Goal: Information Seeking & Learning: Learn about a topic

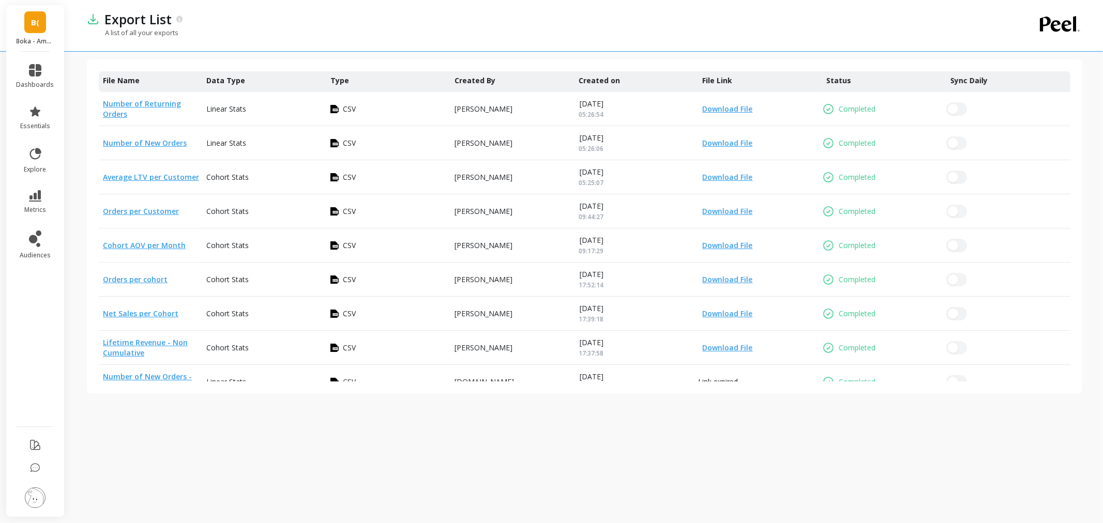
click at [26, 19] on link "B(" at bounding box center [35, 22] width 22 height 22
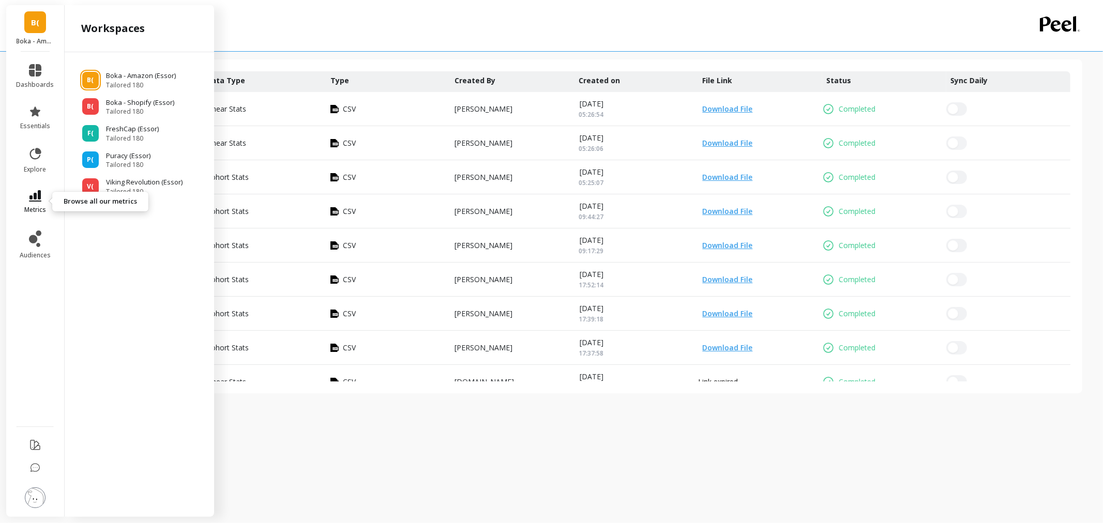
click at [33, 207] on span "metrics" at bounding box center [35, 210] width 22 height 8
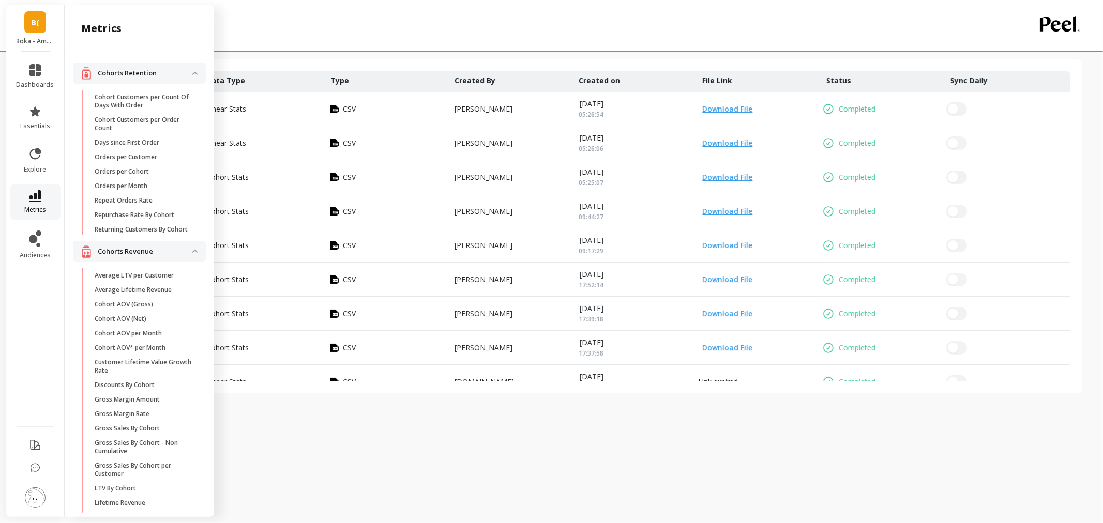
scroll to position [804, 0]
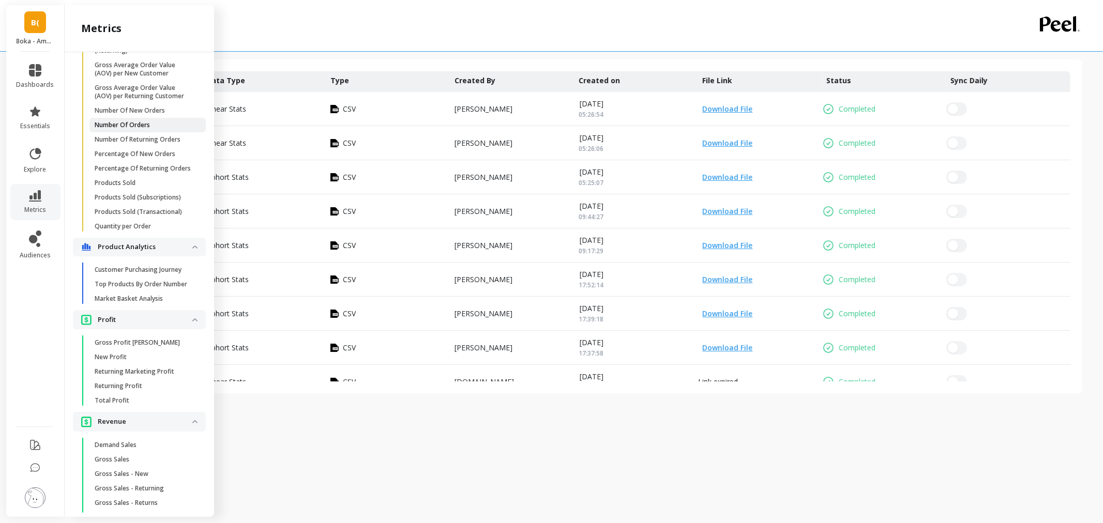
click at [120, 129] on p "Number Of Orders" at bounding box center [122, 125] width 55 height 8
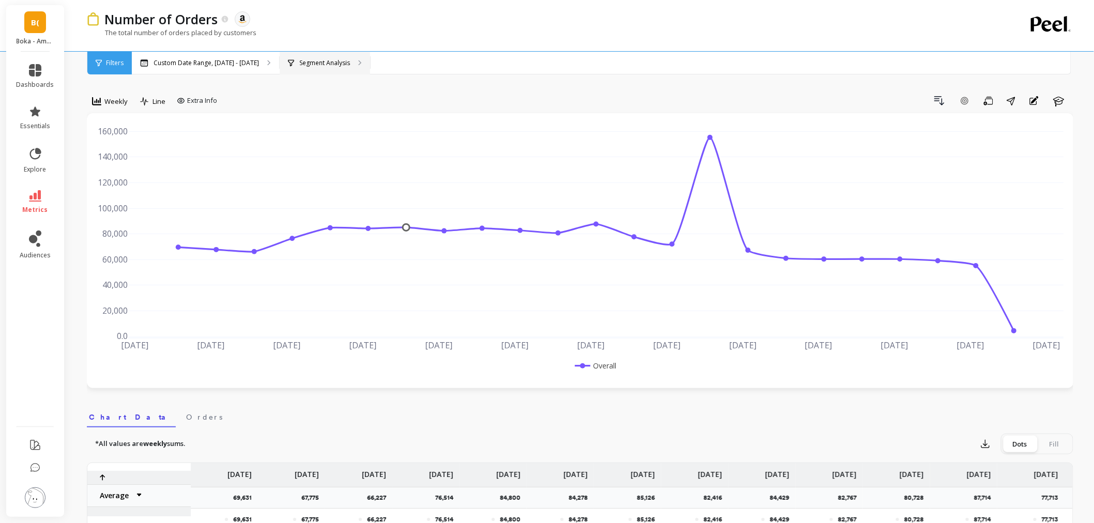
click at [313, 71] on div "Segment Analysis" at bounding box center [325, 63] width 90 height 23
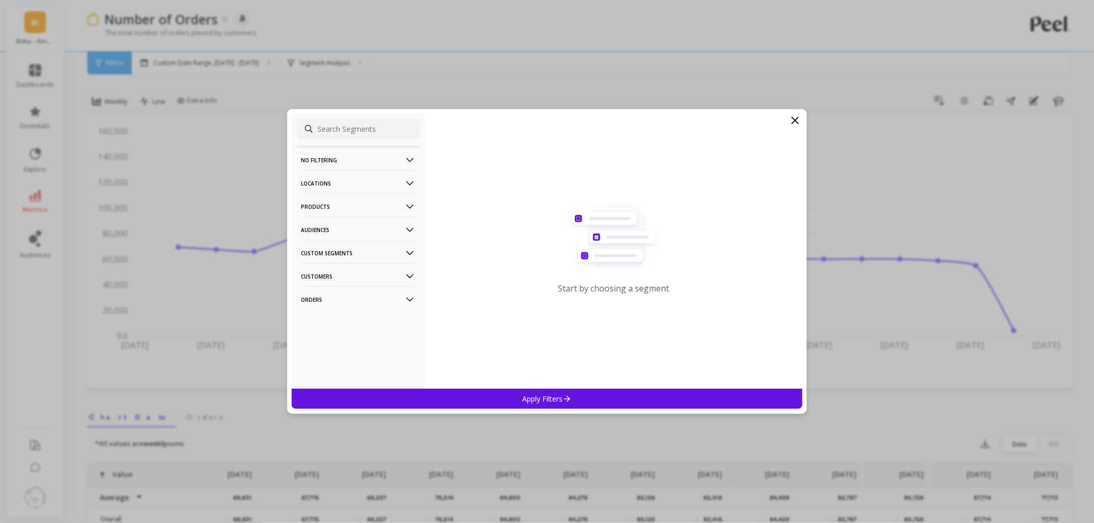
click at [332, 188] on p "Locations" at bounding box center [358, 183] width 115 height 26
click at [357, 241] on div "Physical Location" at bounding box center [358, 239] width 123 height 17
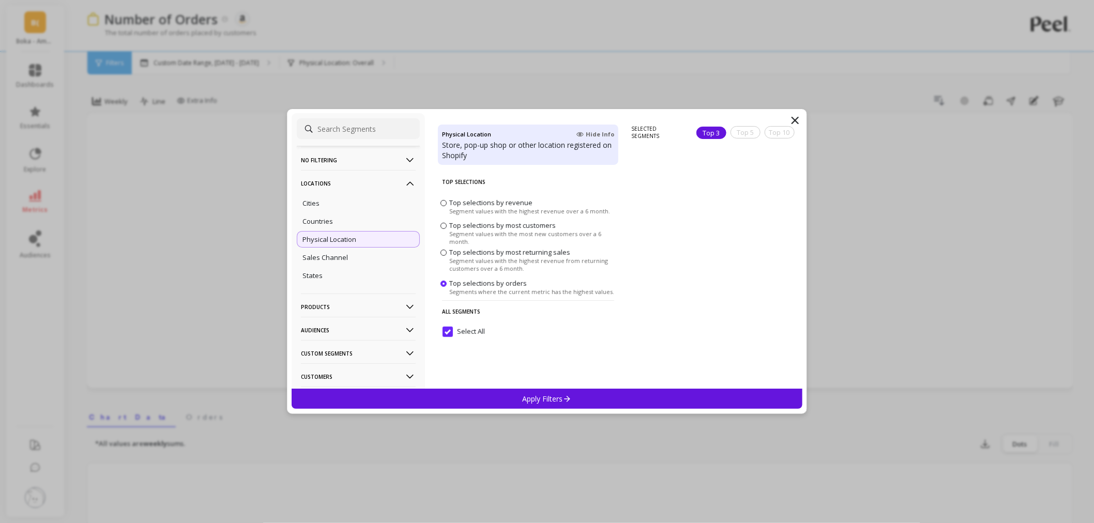
click at [357, 241] on div "Physical Location" at bounding box center [358, 239] width 123 height 17
click at [340, 226] on div "Countries" at bounding box center [358, 221] width 123 height 17
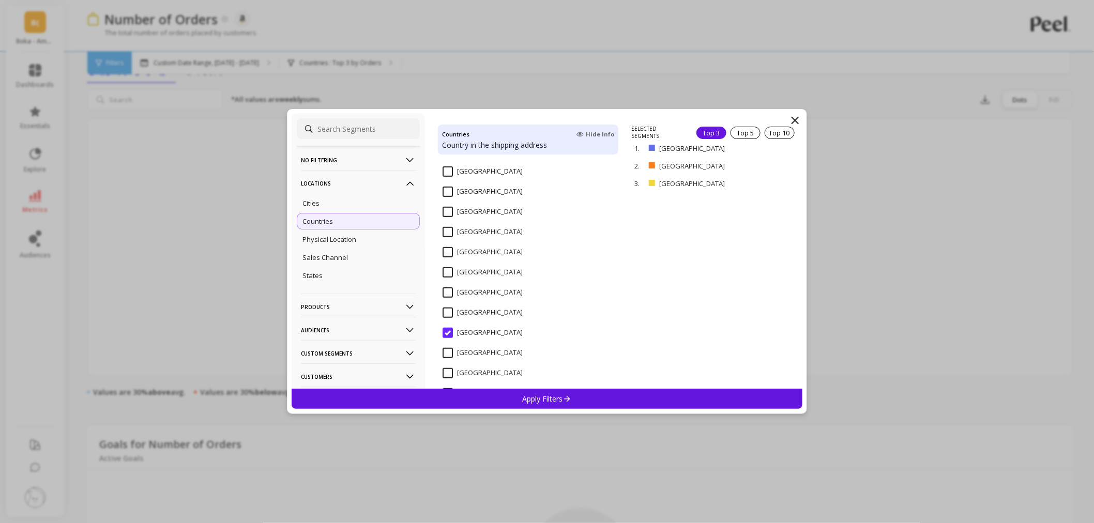
scroll to position [287, 0]
click at [348, 264] on div "Sales Channel" at bounding box center [358, 257] width 123 height 17
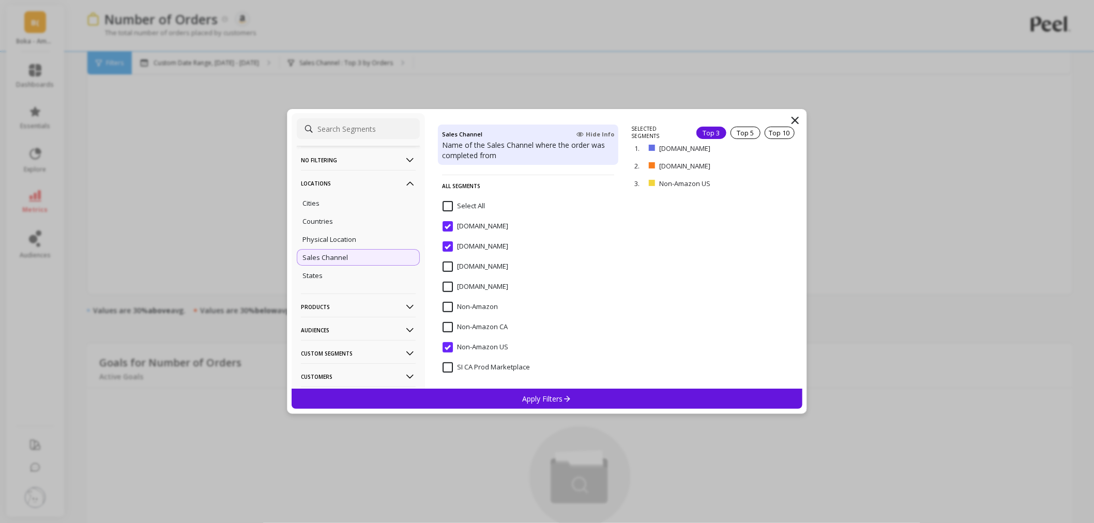
scroll to position [459, 0]
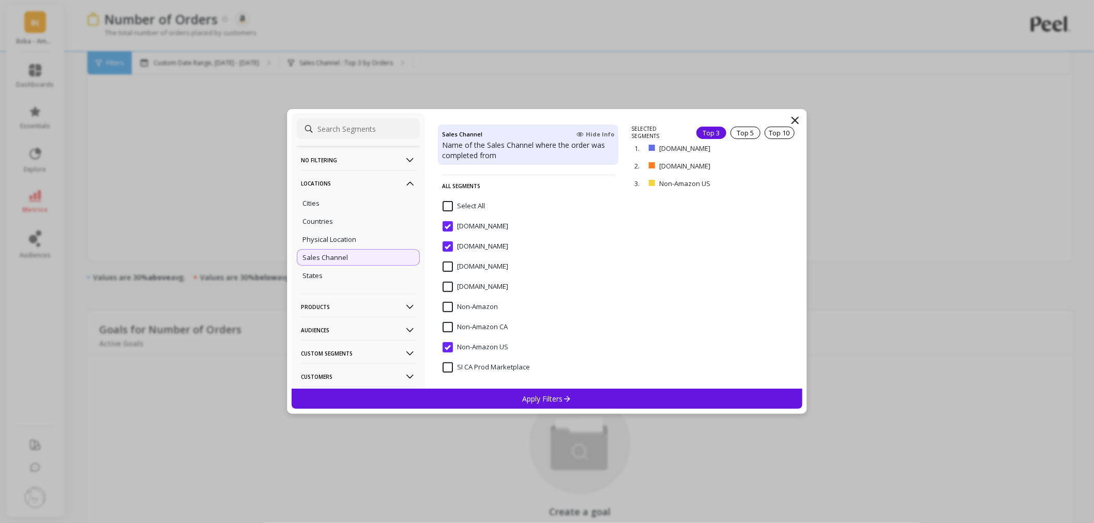
click at [450, 250] on input "[DOMAIN_NAME]" at bounding box center [476, 246] width 66 height 10
click at [447, 347] on US "Non-Amazon US" at bounding box center [476, 347] width 66 height 10
click at [528, 402] on p "Apply Filters" at bounding box center [547, 399] width 49 height 10
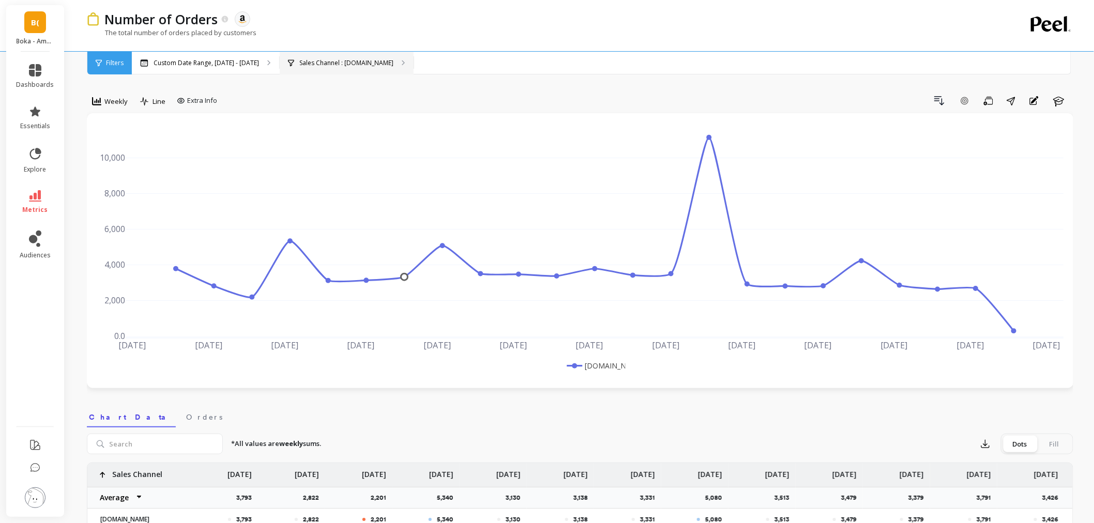
click at [335, 62] on p "Sales Channel : Amazon.ca" at bounding box center [346, 63] width 94 height 8
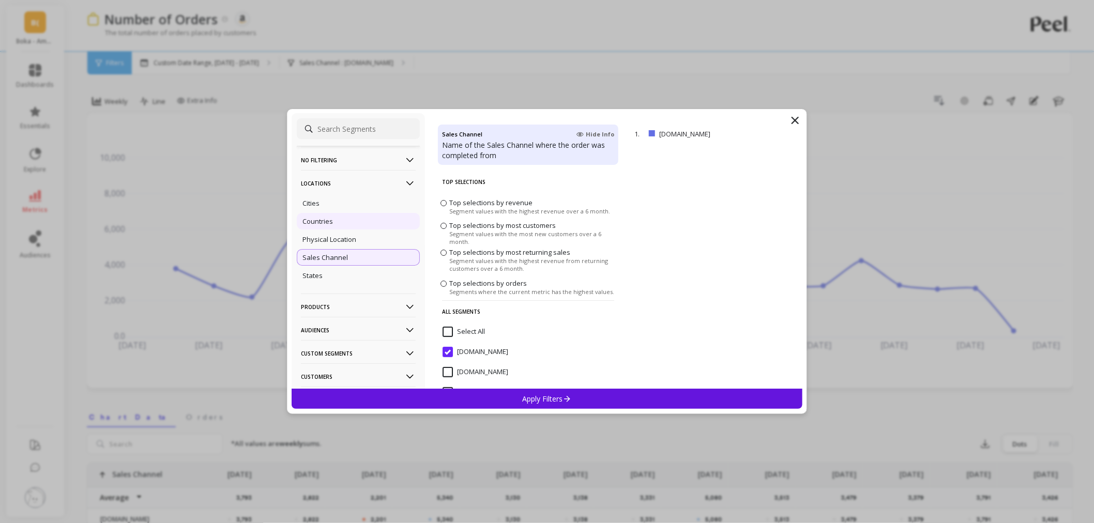
click at [337, 216] on div "Countries" at bounding box center [358, 221] width 123 height 17
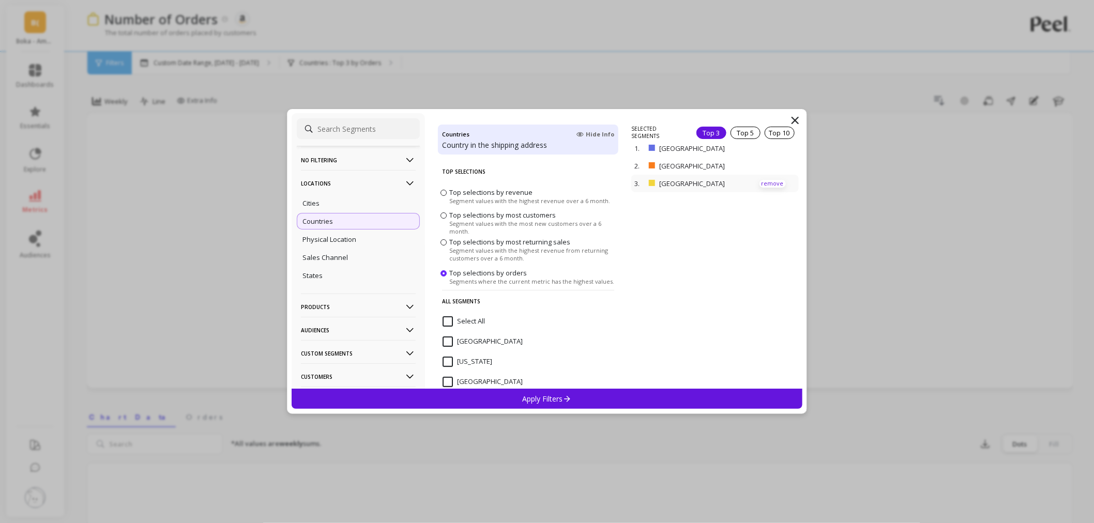
click at [763, 184] on p "remove" at bounding box center [773, 184] width 26 height 8
click at [761, 136] on p "remove" at bounding box center [773, 134] width 26 height 8
click at [551, 394] on div "Apply Filters" at bounding box center [547, 399] width 511 height 20
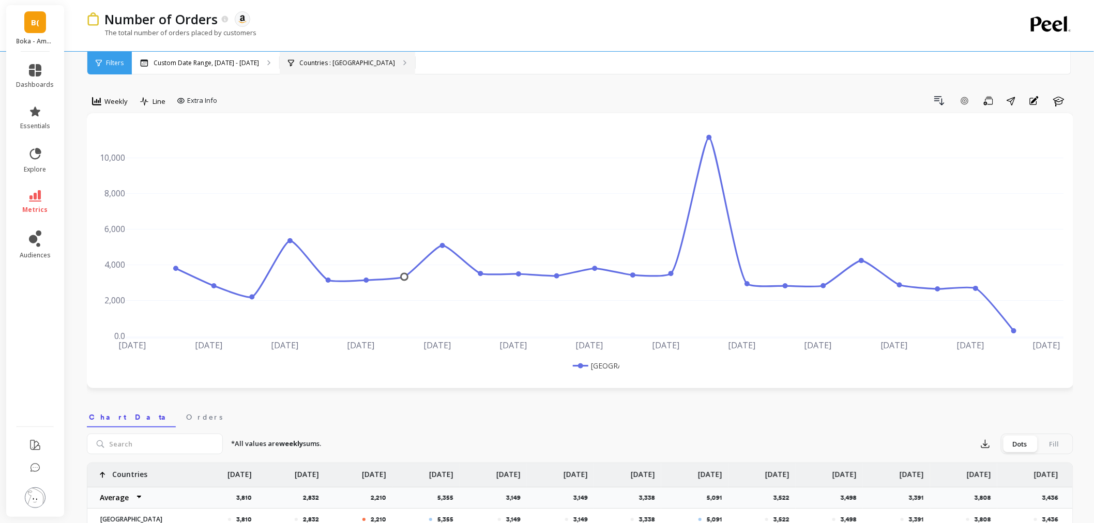
click at [308, 57] on div "Countries : Canada" at bounding box center [347, 63] width 135 height 23
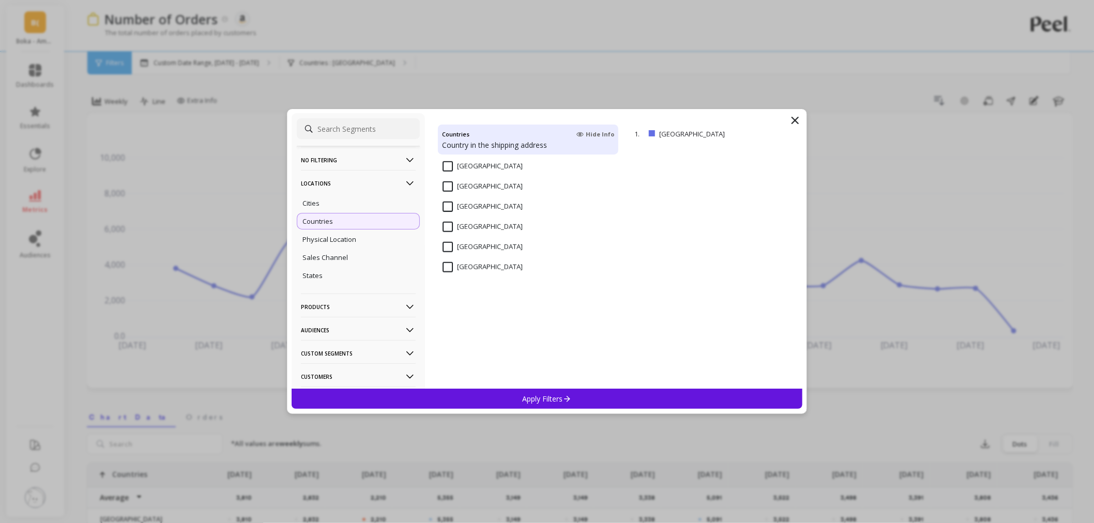
scroll to position [2051, 0]
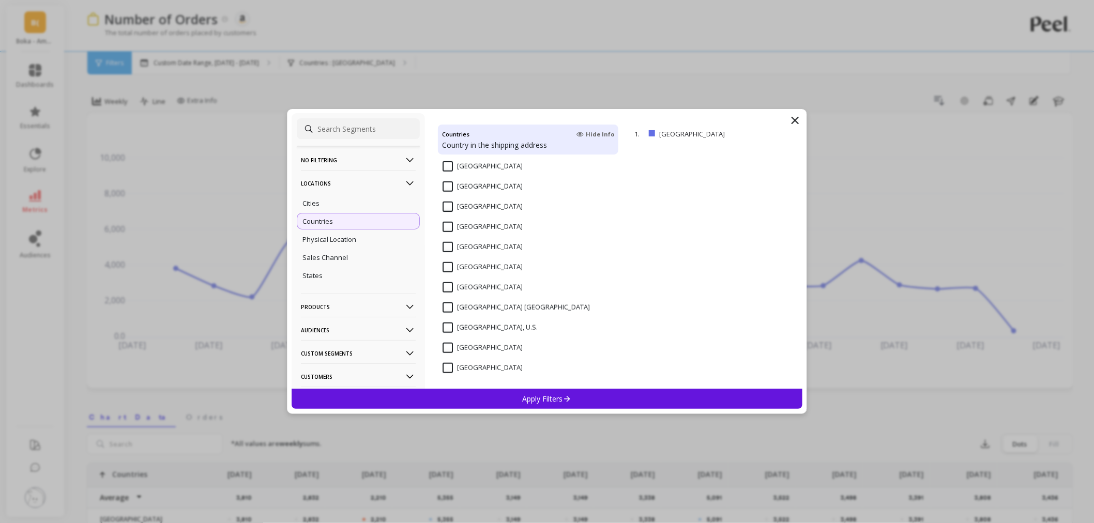
click at [450, 269] on input "[GEOGRAPHIC_DATA]" at bounding box center [483, 267] width 80 height 10
click at [526, 400] on p "Apply Filters" at bounding box center [547, 399] width 49 height 10
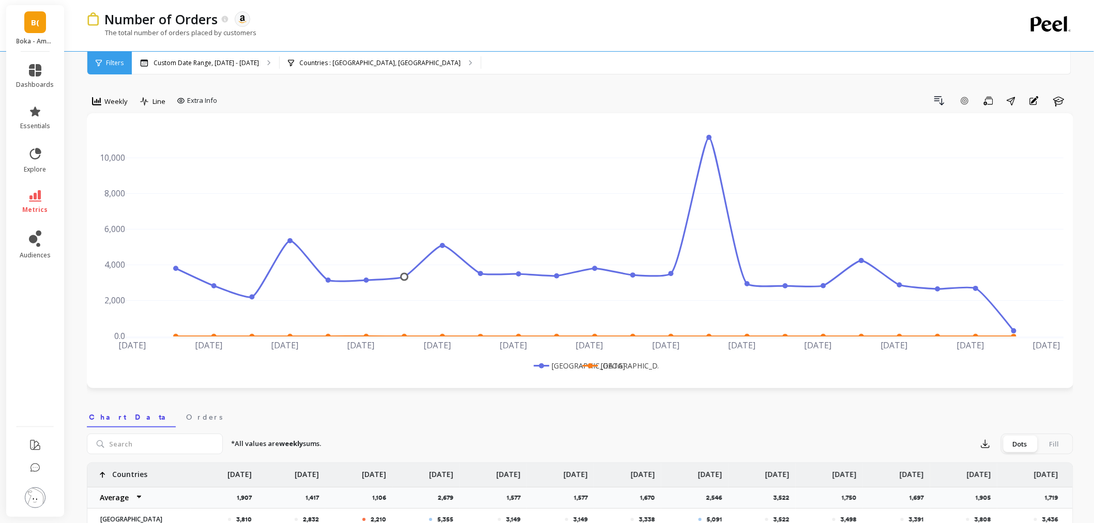
click at [48, 19] on div "B( Boka - Amazon (Essor)" at bounding box center [35, 28] width 58 height 47
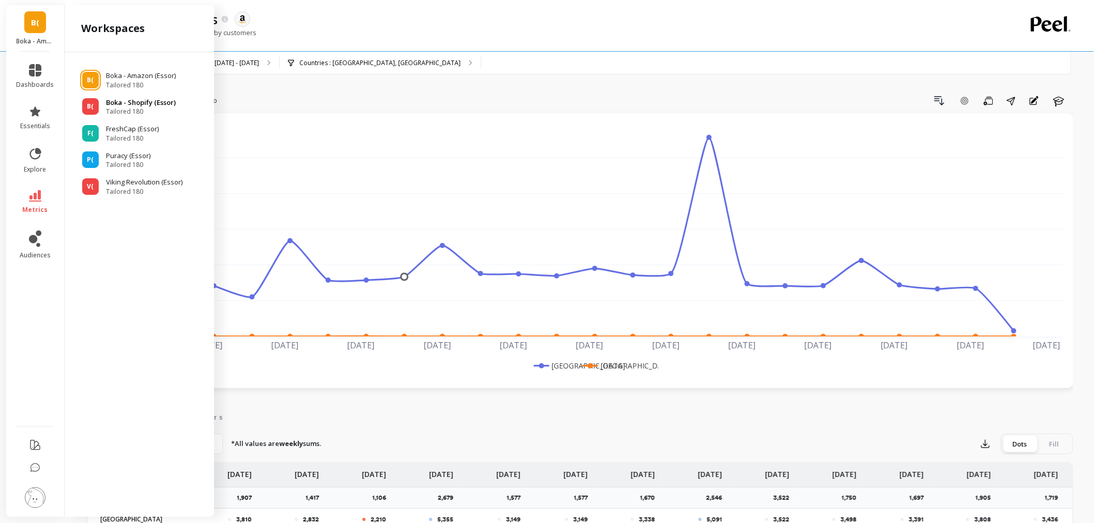
click at [135, 113] on span "Tailored 180" at bounding box center [141, 112] width 70 height 8
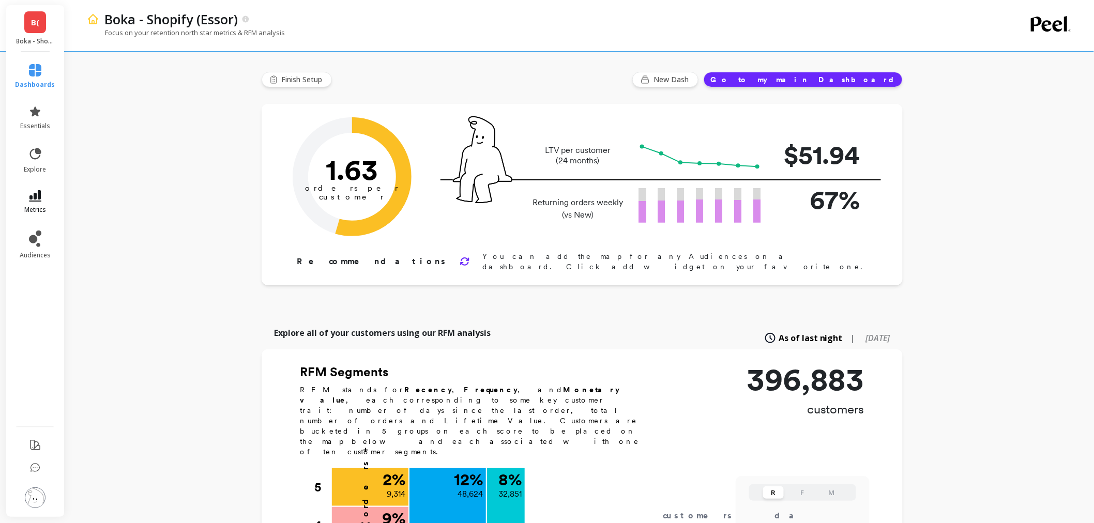
click at [39, 202] on link "metrics" at bounding box center [36, 202] width 40 height 24
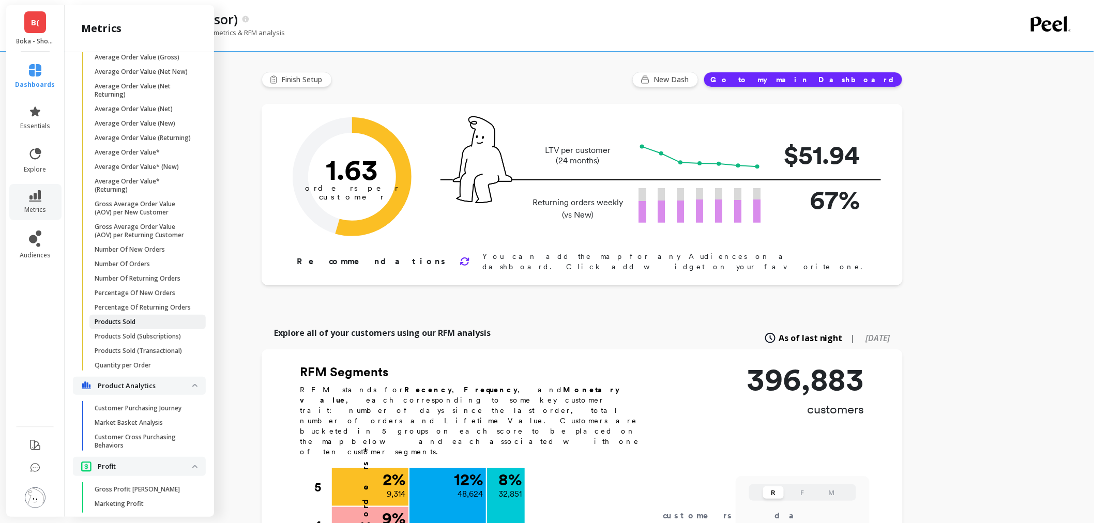
scroll to position [1896, 0]
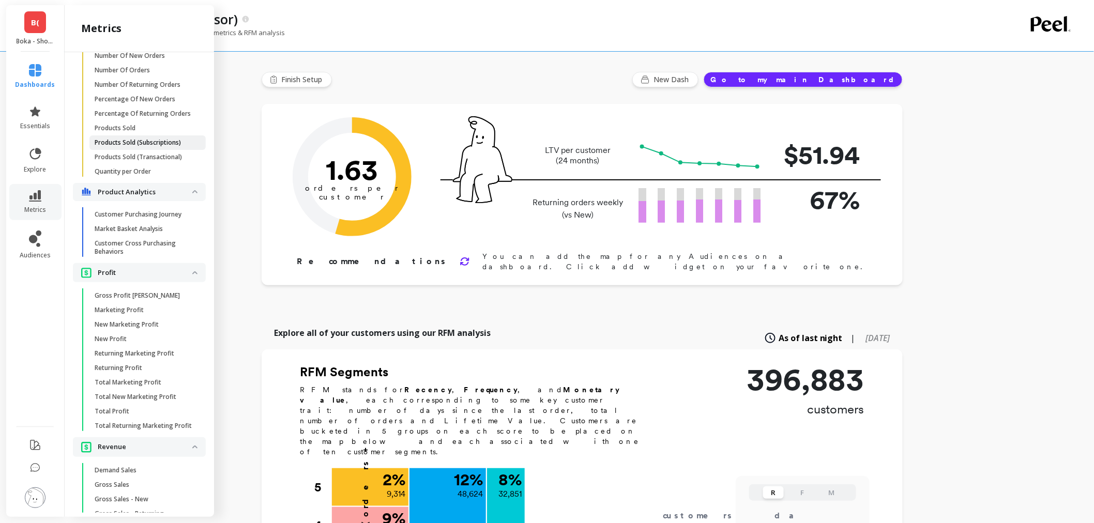
click at [138, 147] on p "Products Sold (Subscriptions)" at bounding box center [138, 143] width 86 height 8
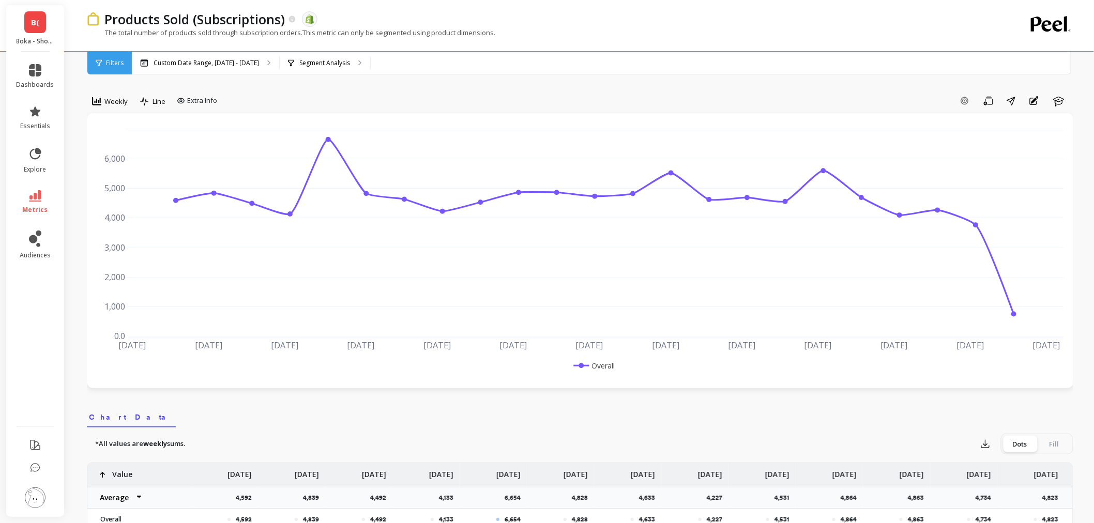
click at [32, 23] on span "B(" at bounding box center [35, 23] width 8 height 12
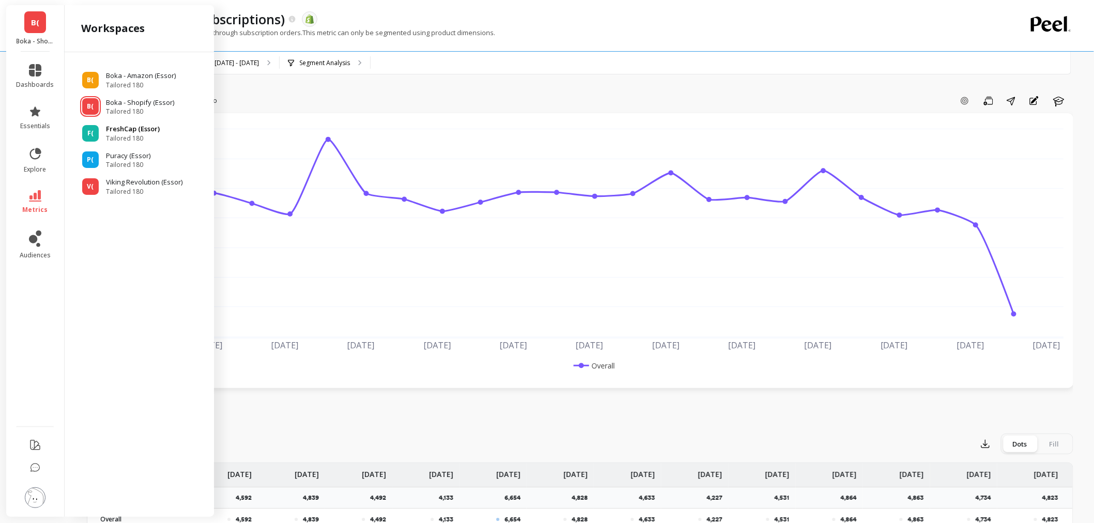
click at [130, 137] on span "Tailored 180" at bounding box center [133, 138] width 54 height 8
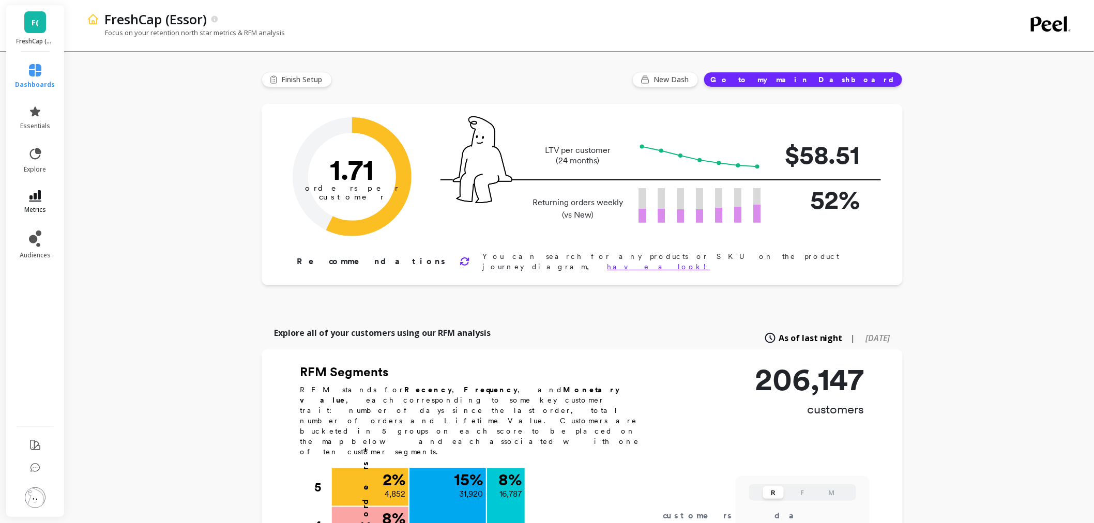
click at [36, 207] on span "metrics" at bounding box center [35, 210] width 22 height 8
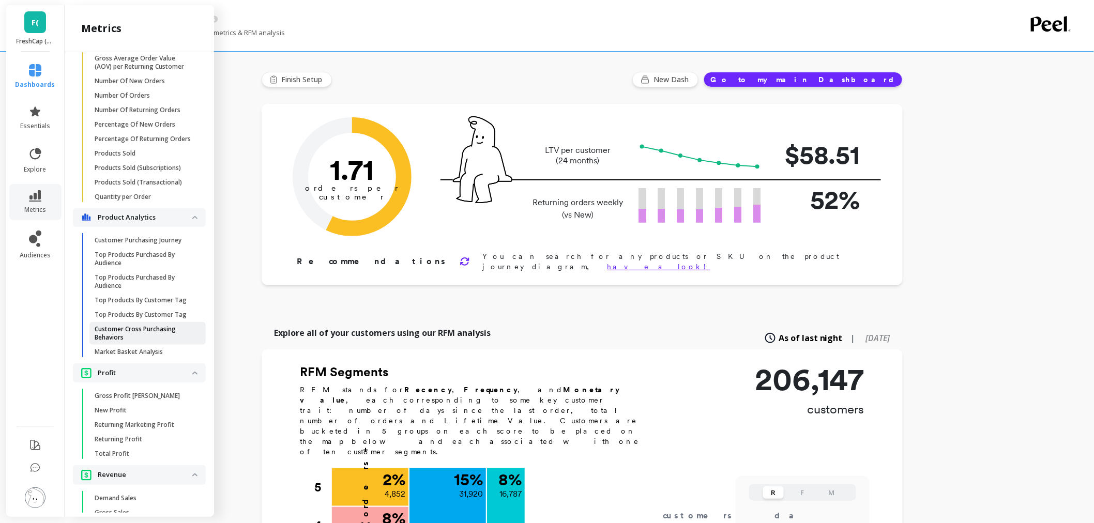
scroll to position [651, 0]
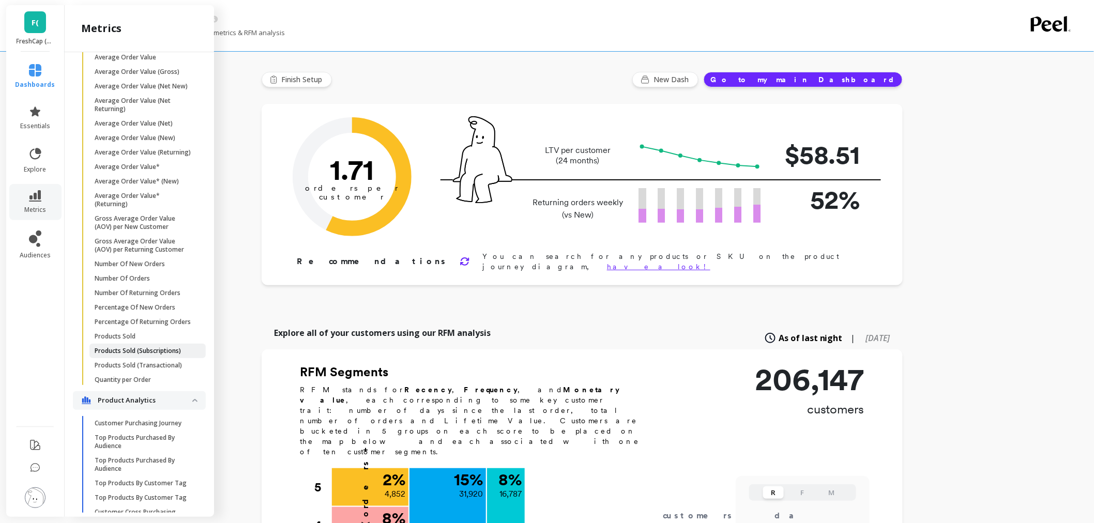
click at [177, 355] on p "Products Sold (Subscriptions)" at bounding box center [138, 351] width 86 height 8
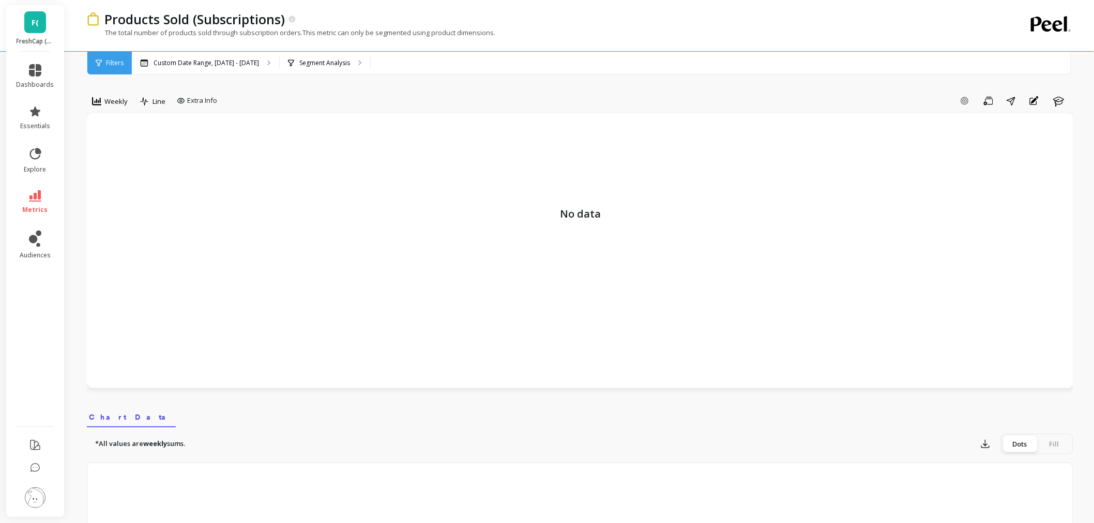
click at [37, 20] on span "F(" at bounding box center [35, 23] width 7 height 12
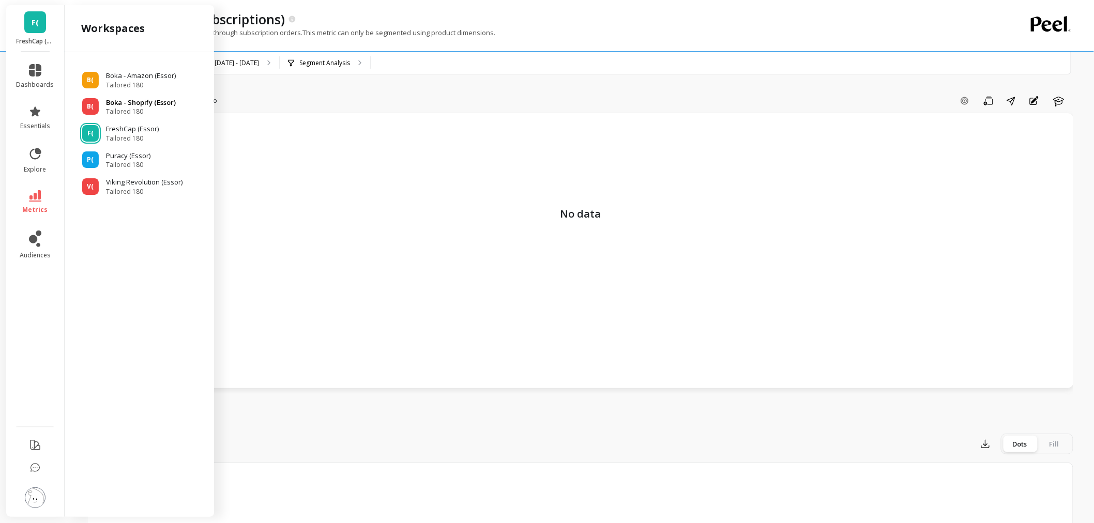
click at [132, 101] on p "Boka - Shopify (Essor)" at bounding box center [141, 103] width 70 height 10
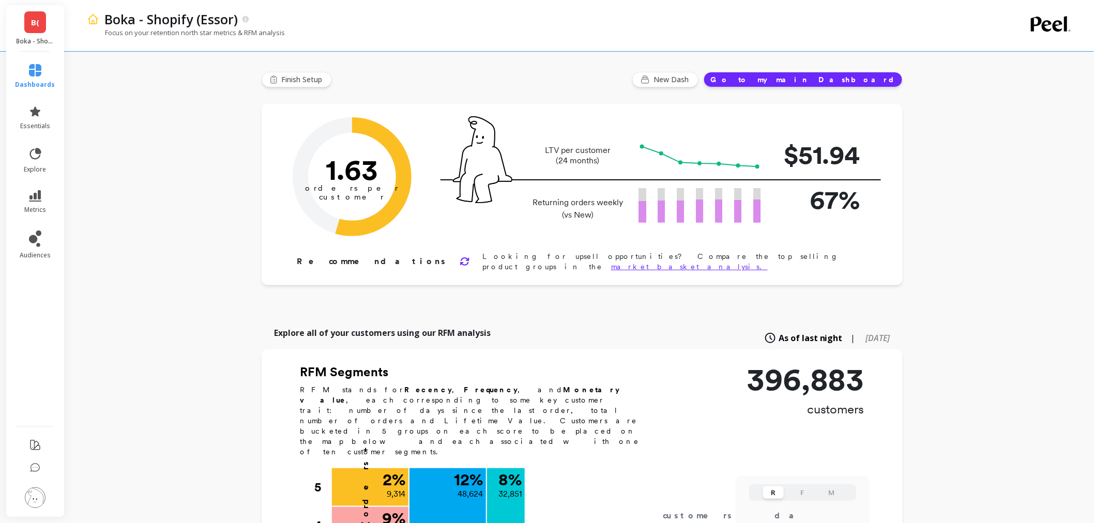
click at [31, 24] on span "B(" at bounding box center [35, 23] width 8 height 12
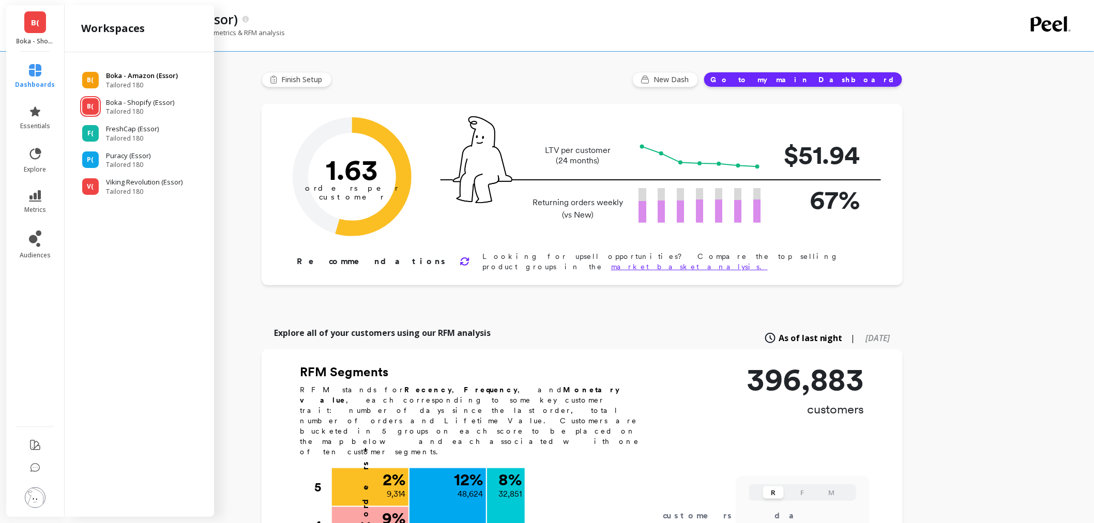
click at [133, 77] on p "Boka - Amazon (Essor)" at bounding box center [142, 76] width 72 height 10
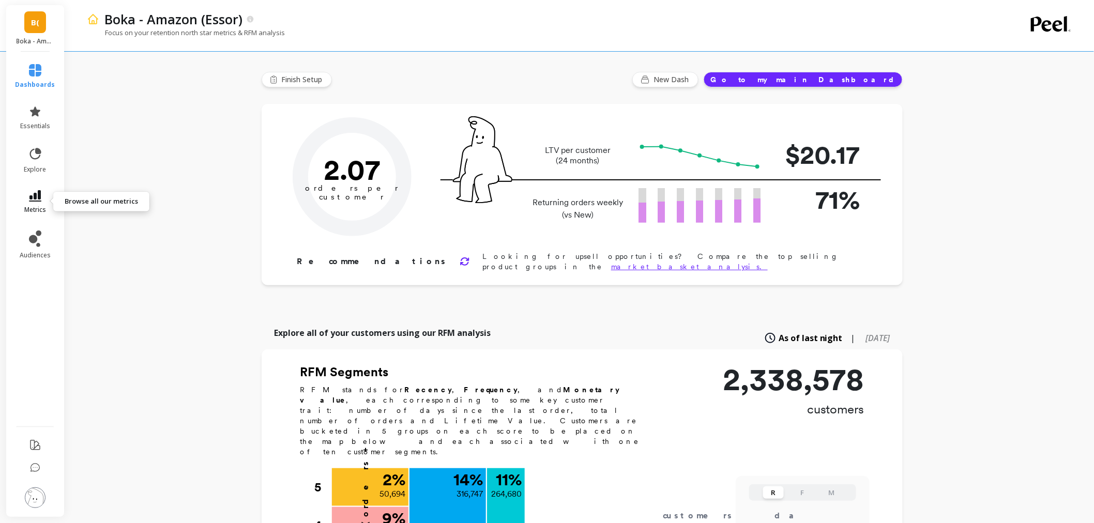
click at [29, 203] on link "metrics" at bounding box center [36, 202] width 40 height 24
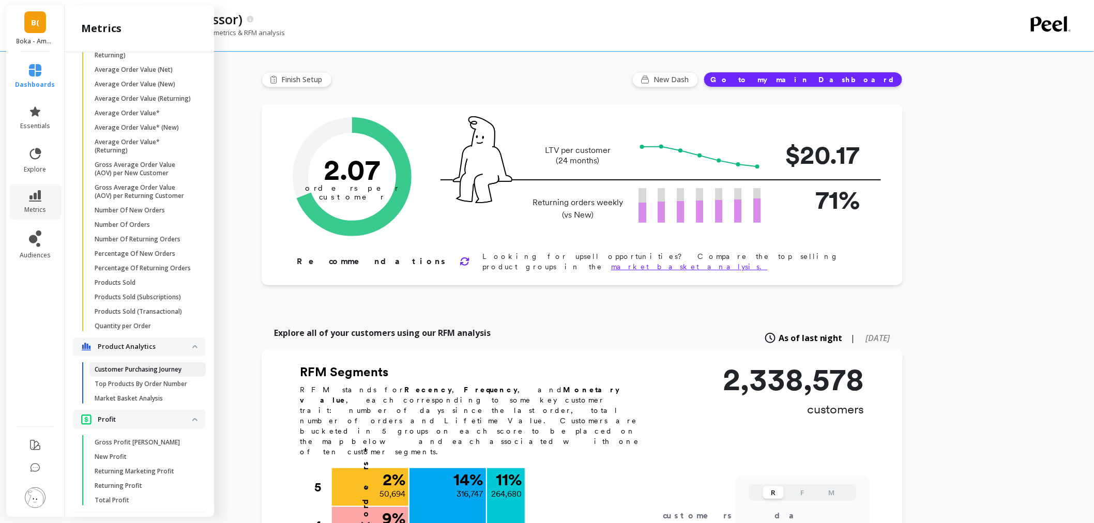
scroll to position [708, 0]
click at [126, 283] on p "Products Sold" at bounding box center [115, 279] width 41 height 8
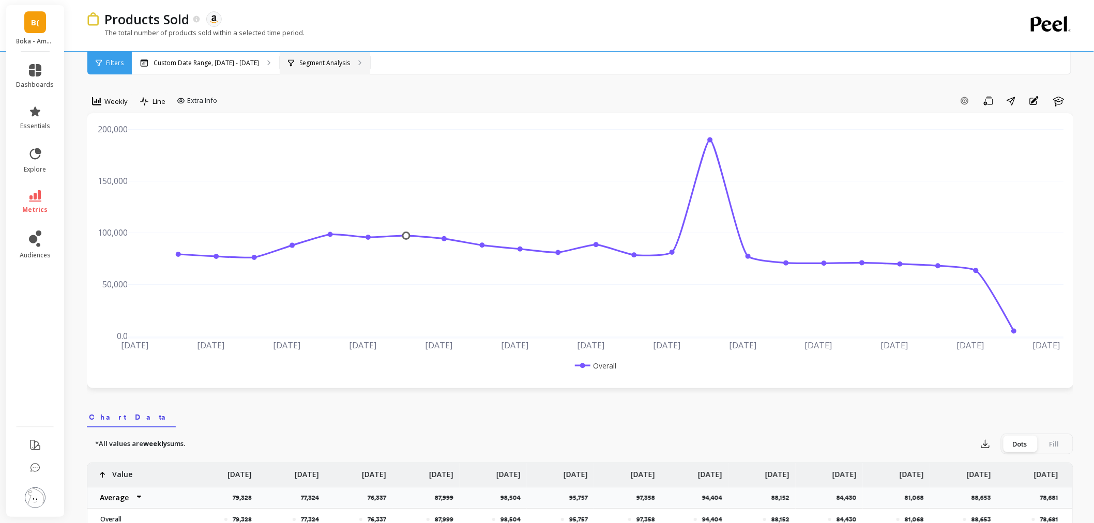
click at [307, 57] on div "Segment Analysis" at bounding box center [325, 63] width 90 height 23
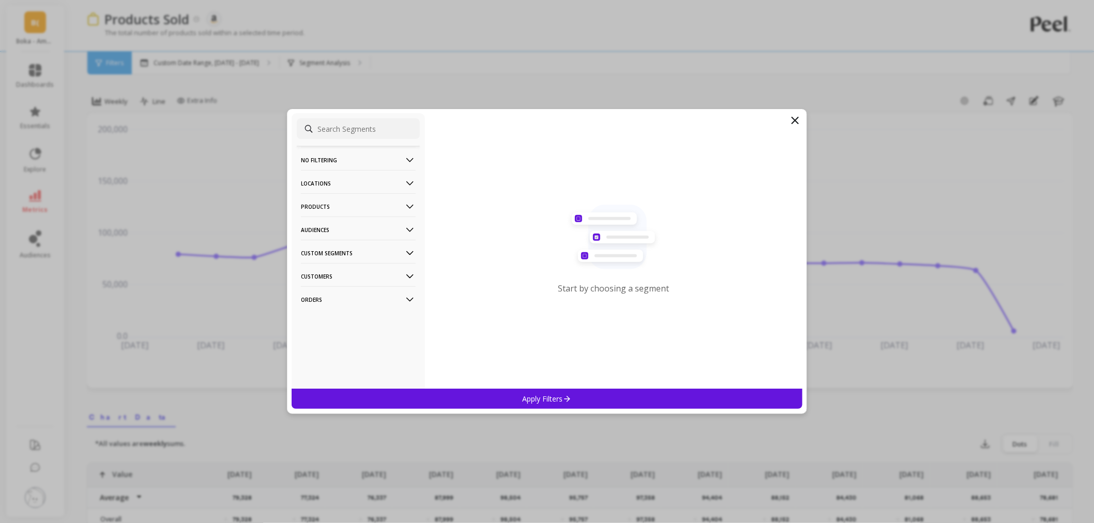
click at [355, 296] on p "Orders" at bounding box center [358, 299] width 115 height 26
click at [366, 318] on p "Amazon Promotions" at bounding box center [335, 319] width 64 height 9
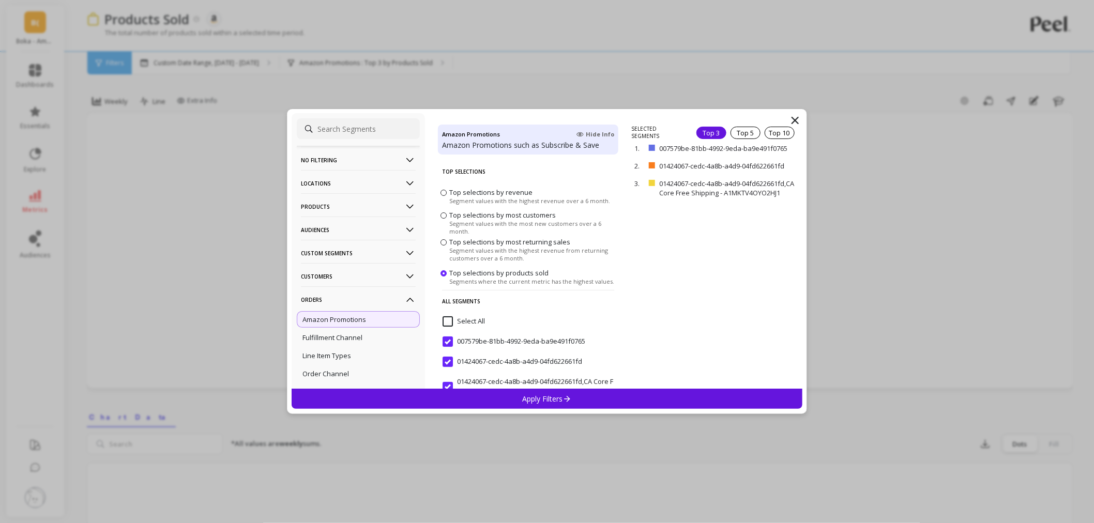
click at [795, 119] on icon at bounding box center [795, 120] width 12 height 12
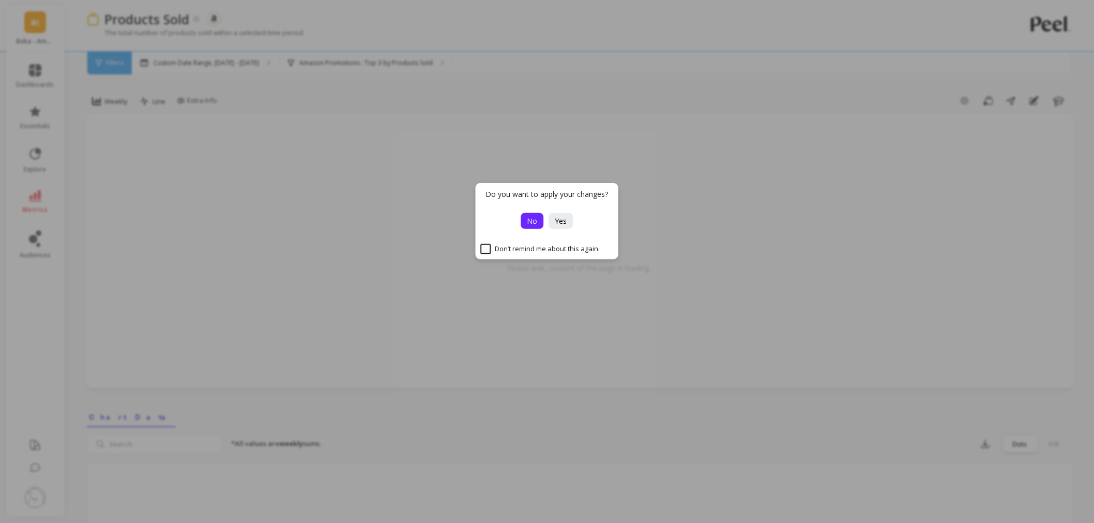
click at [534, 225] on span "No" at bounding box center [532, 221] width 10 height 10
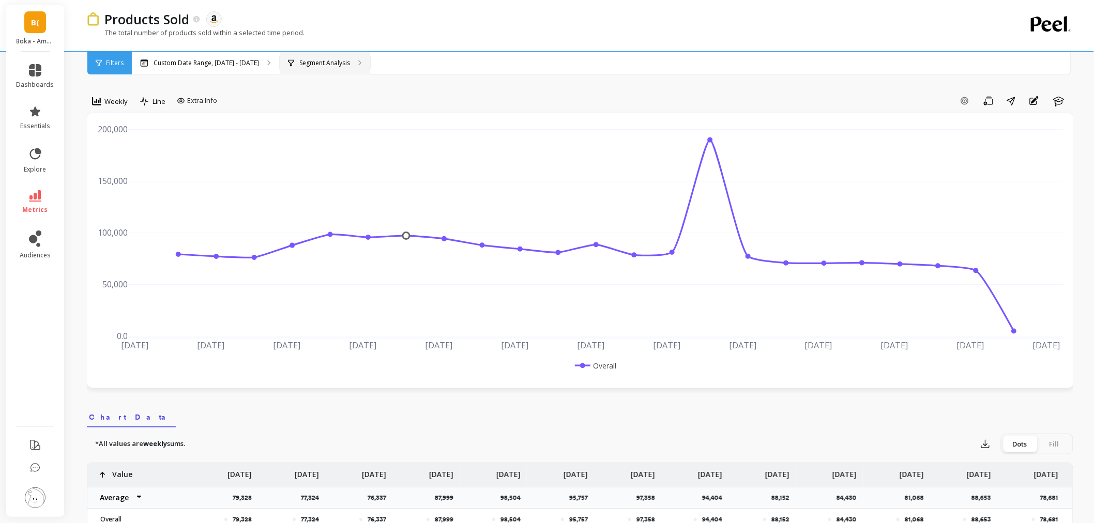
click at [290, 64] on div "Segment Analysis" at bounding box center [319, 63] width 62 height 8
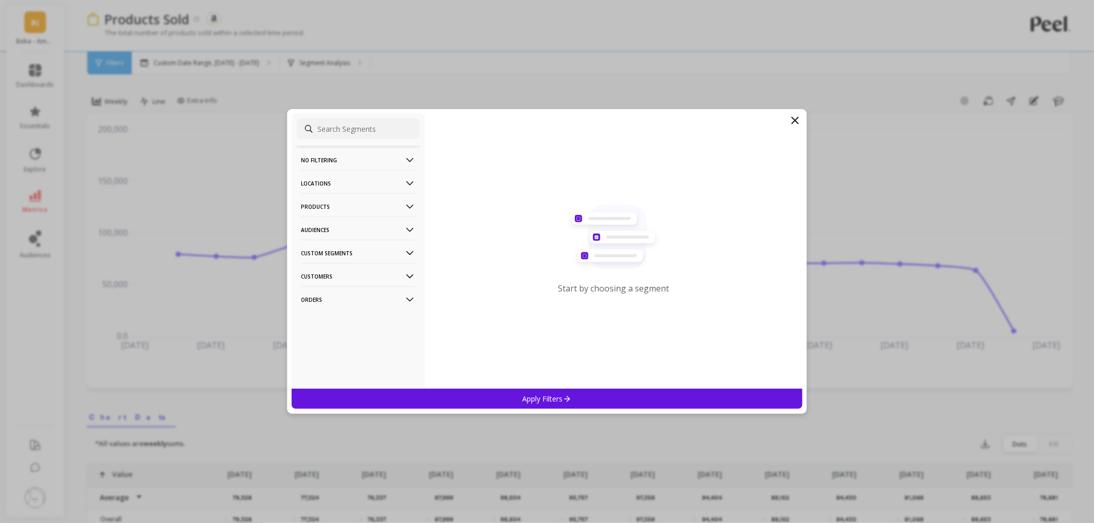
click at [322, 297] on p "Orders" at bounding box center [358, 299] width 115 height 26
click at [362, 317] on p "Amazon Promotions" at bounding box center [335, 319] width 64 height 9
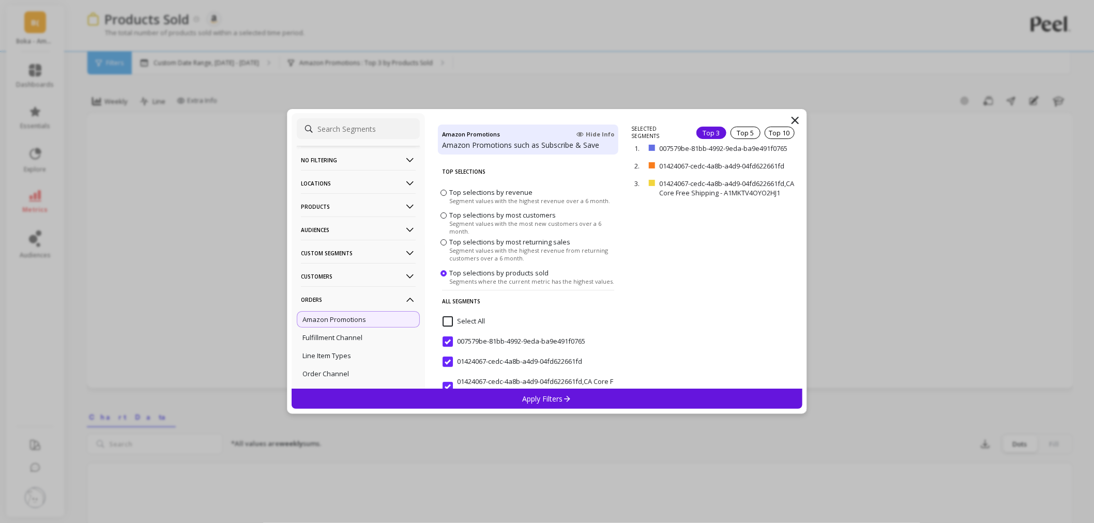
click at [874, 128] on div "No filtering Overall Locations Cities Countries Physical Location Sales Channel…" at bounding box center [547, 261] width 1094 height 523
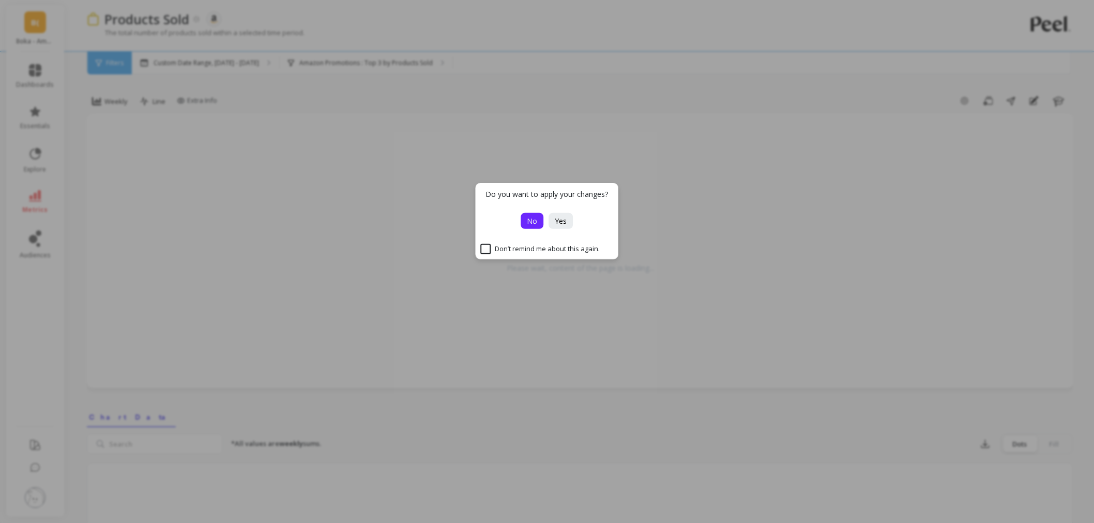
click at [540, 225] on button "No" at bounding box center [532, 221] width 23 height 16
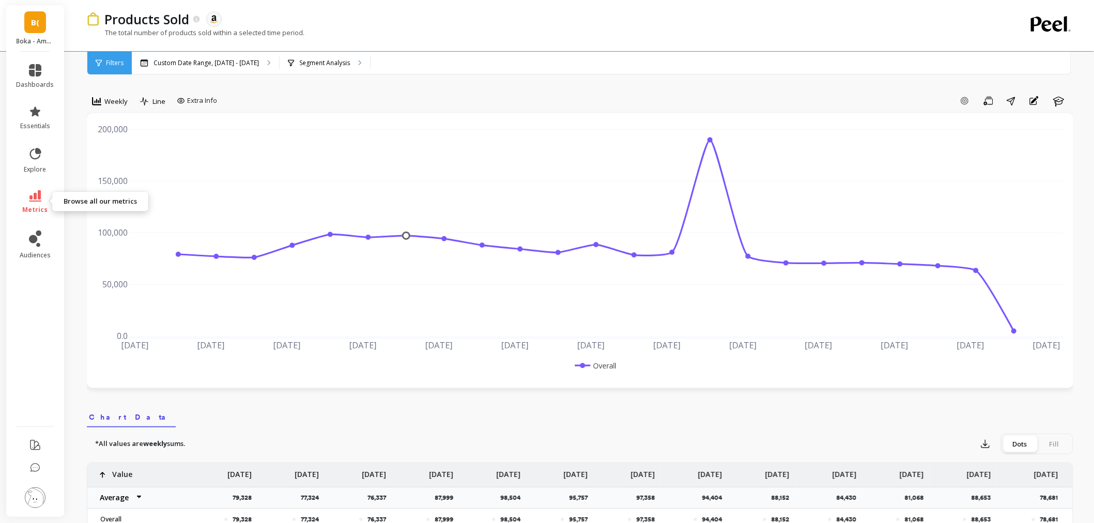
click at [40, 213] on span "metrics" at bounding box center [35, 210] width 25 height 8
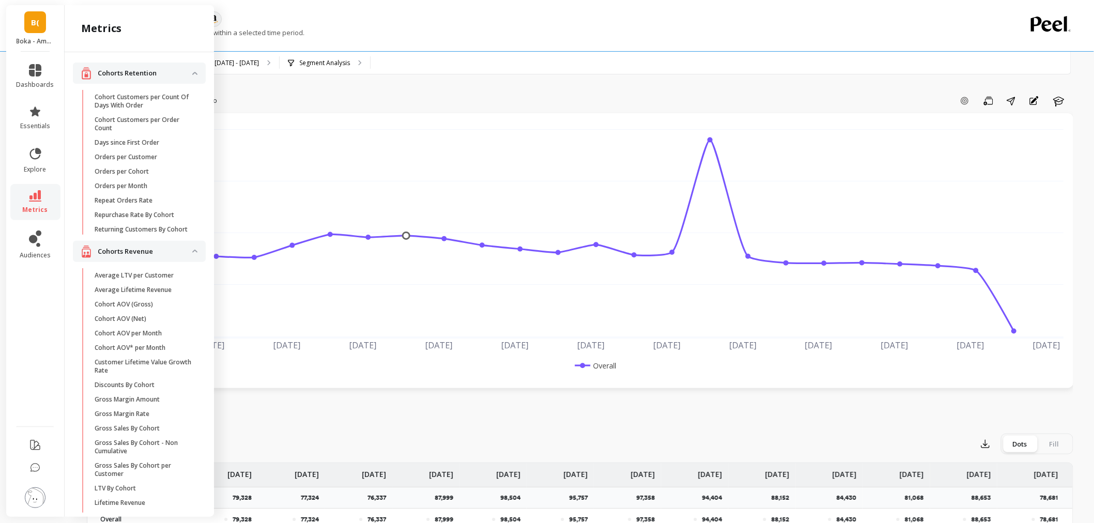
scroll to position [708, 0]
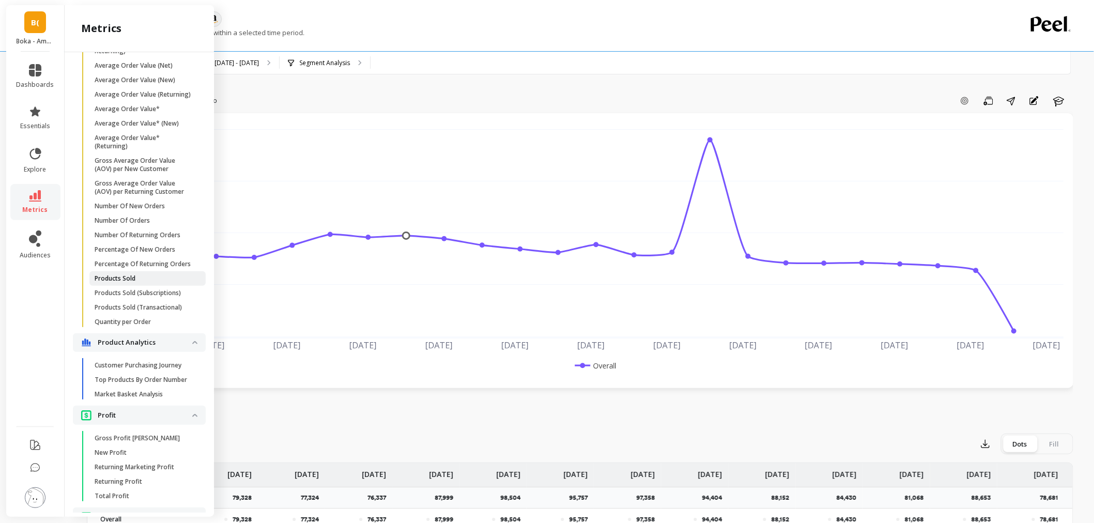
click at [137, 283] on span "Products Sold" at bounding box center [144, 279] width 99 height 8
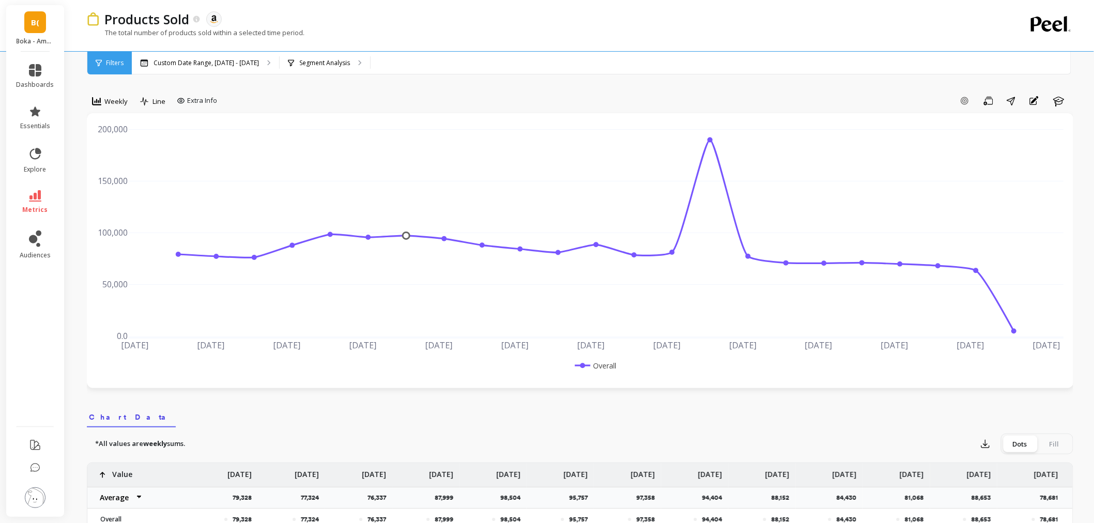
click at [33, 19] on span "B(" at bounding box center [35, 23] width 8 height 12
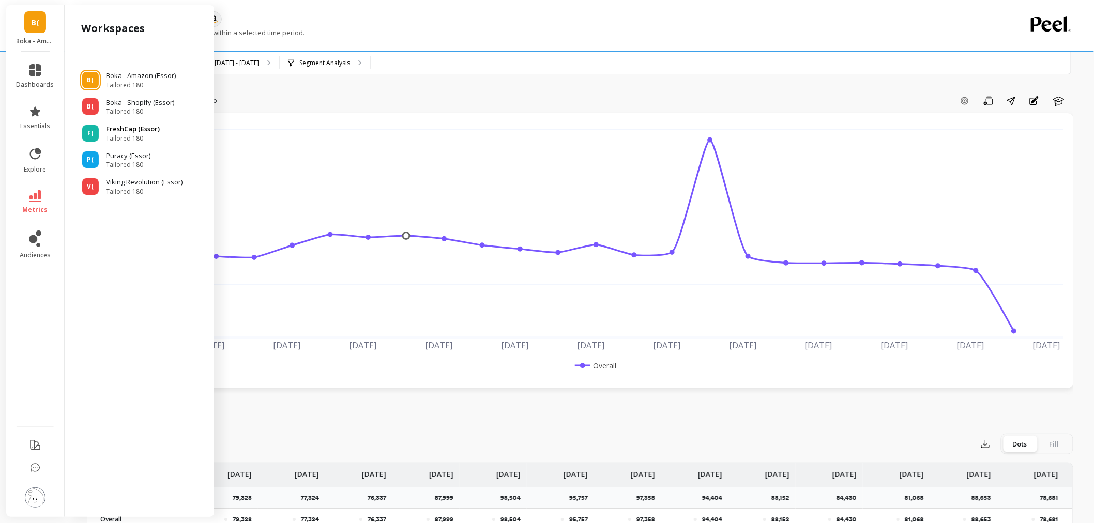
click at [127, 130] on p "FreshCap (Essor)" at bounding box center [133, 129] width 54 height 10
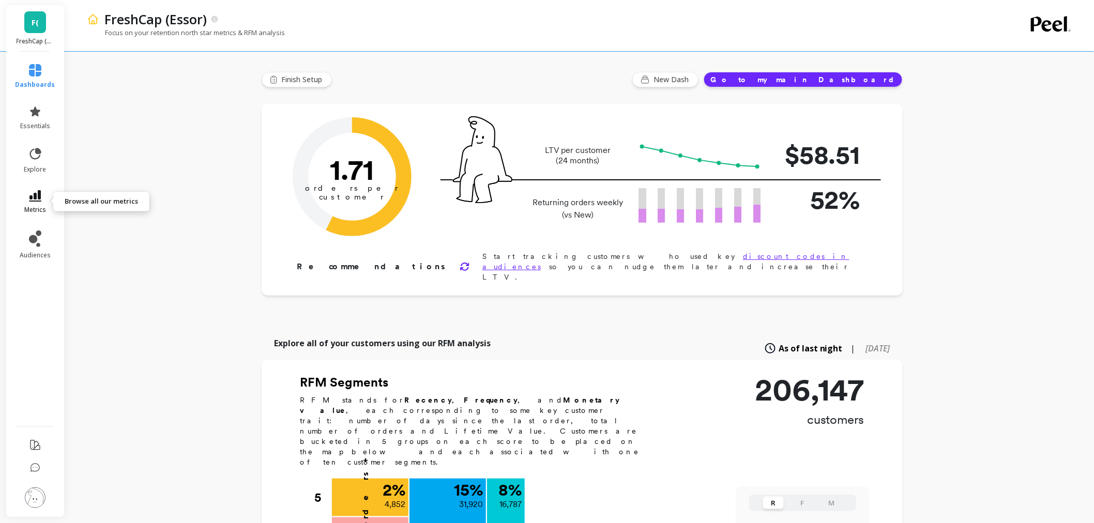
click at [39, 207] on span "metrics" at bounding box center [35, 210] width 22 height 8
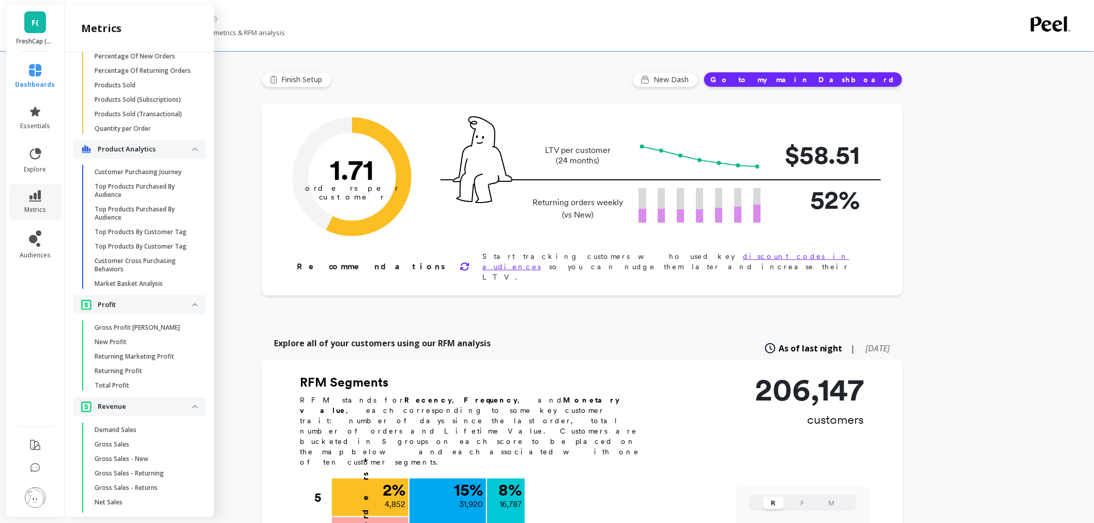
scroll to position [823, 0]
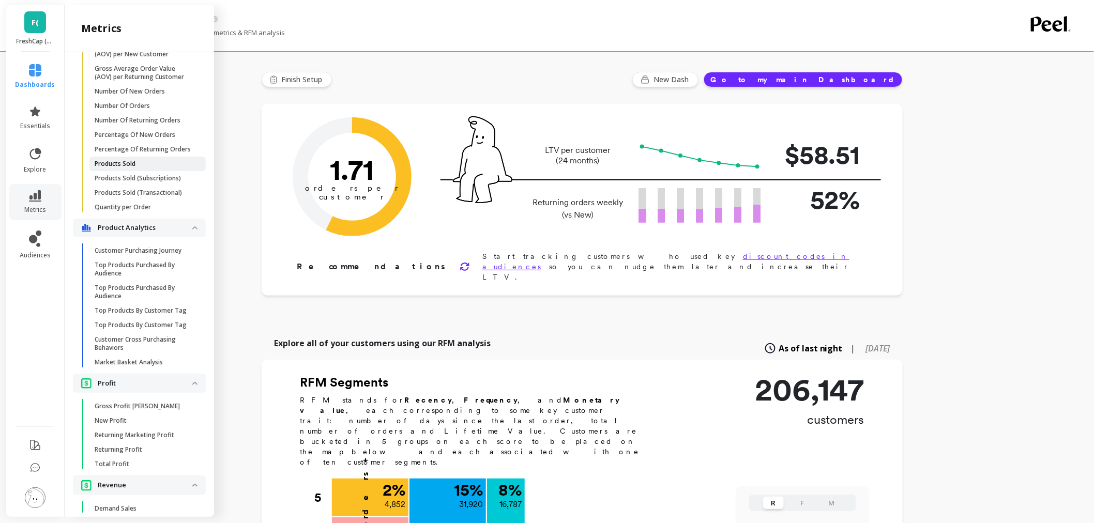
click at [138, 168] on span "Products Sold" at bounding box center [144, 164] width 99 height 8
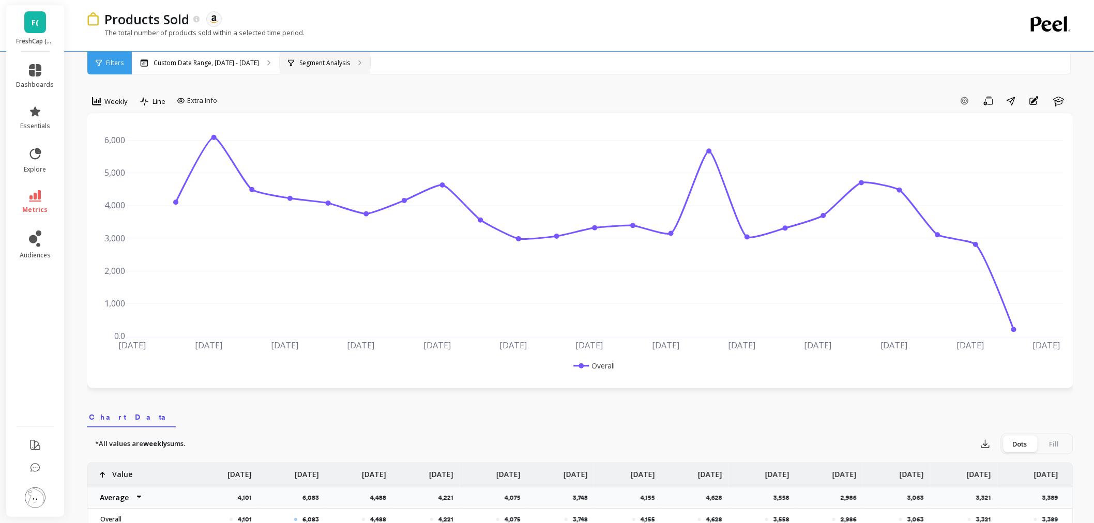
click at [318, 59] on p "Segment Analysis" at bounding box center [324, 63] width 51 height 8
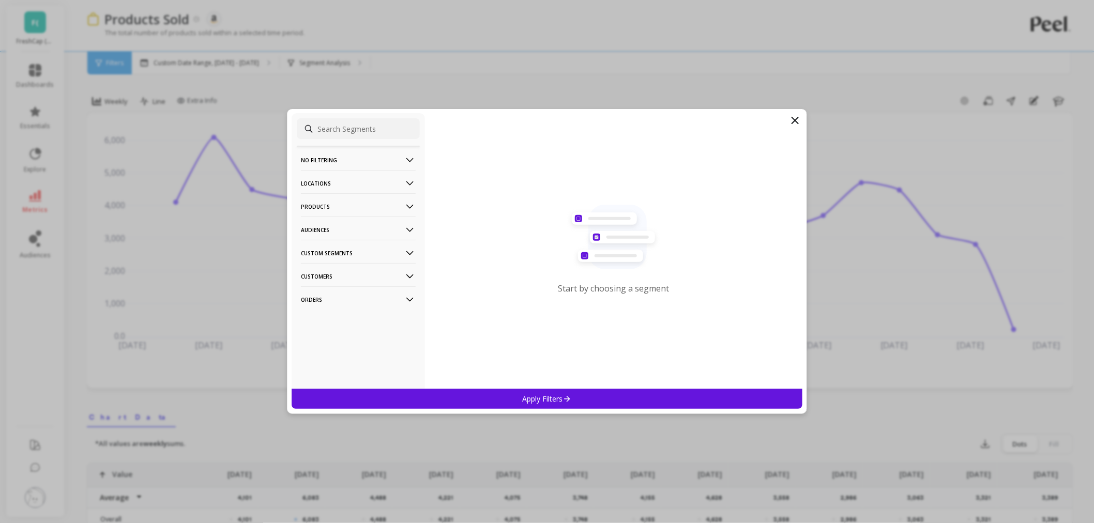
click at [333, 295] on p "Orders" at bounding box center [358, 299] width 115 height 26
click at [346, 319] on p "Amazon Promotions" at bounding box center [335, 319] width 64 height 9
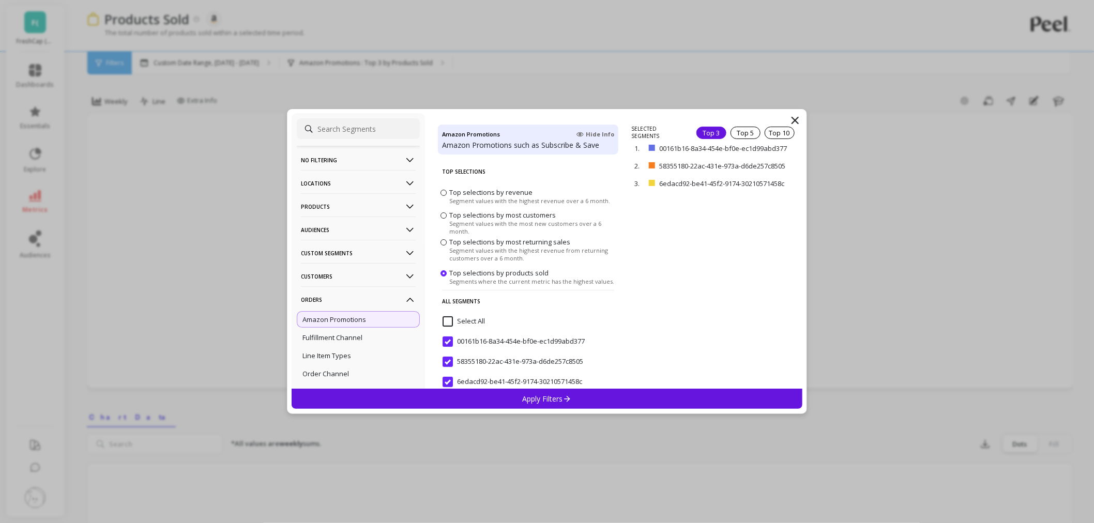
click at [573, 402] on div "Apply Filters" at bounding box center [547, 399] width 511 height 20
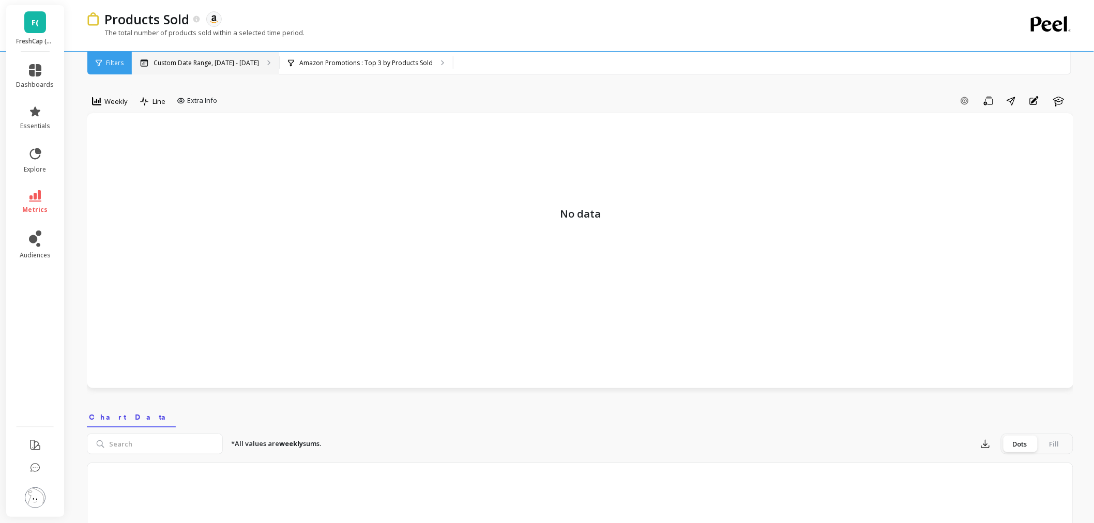
click at [235, 68] on div "Custom Date Range, [DATE] - [DATE]" at bounding box center [205, 63] width 147 height 23
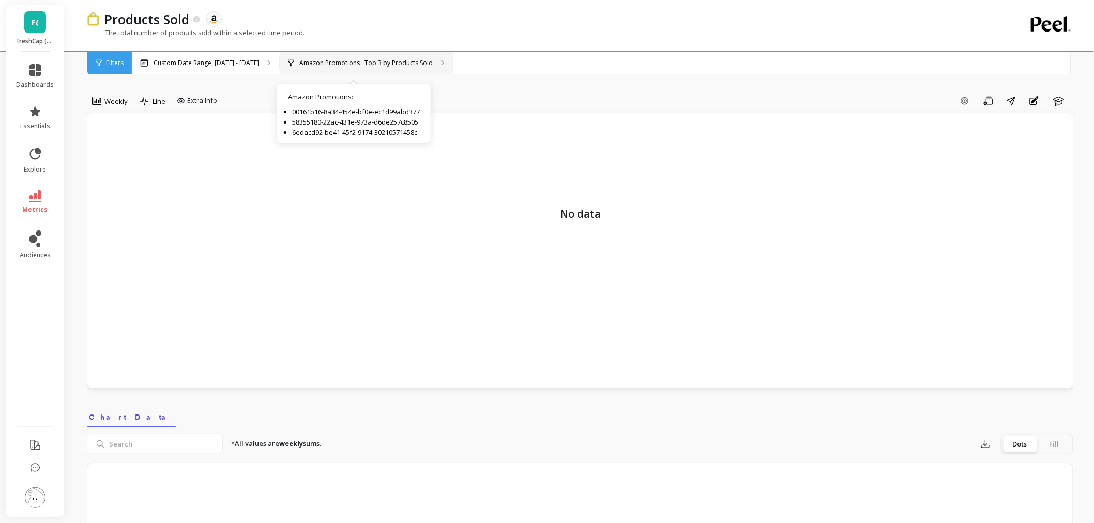
click at [350, 54] on div "Amazon Promotions : Top 3 by Products Sold Amazon Promotions : 00161b16-8a34-45…" at bounding box center [366, 63] width 173 height 23
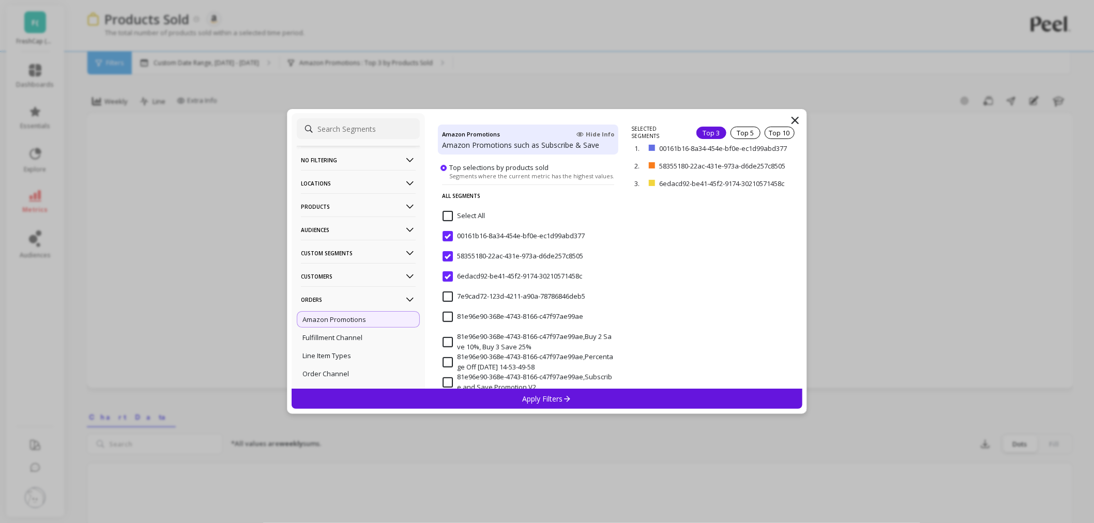
scroll to position [57, 0]
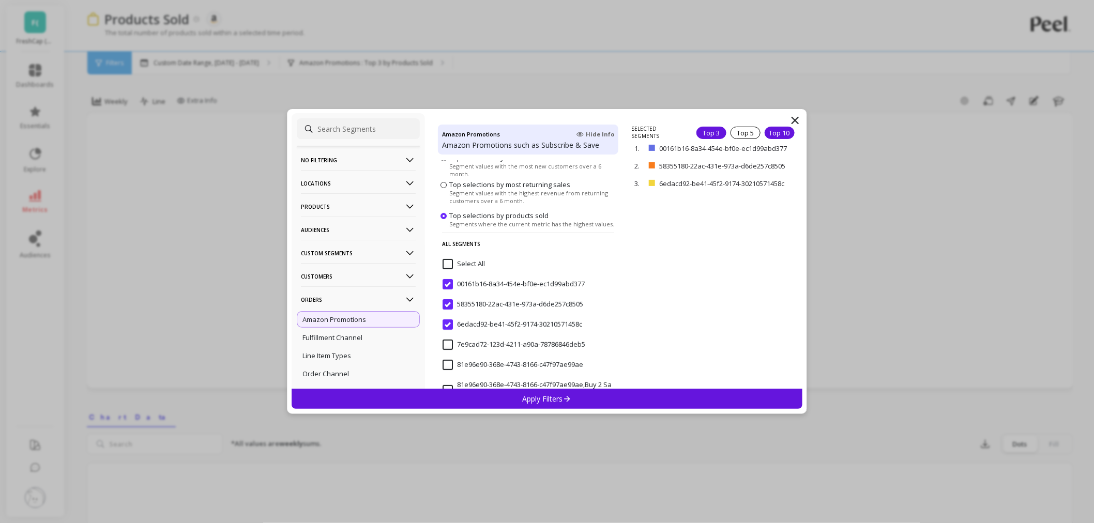
click at [765, 129] on div "Top 10" at bounding box center [780, 133] width 30 height 12
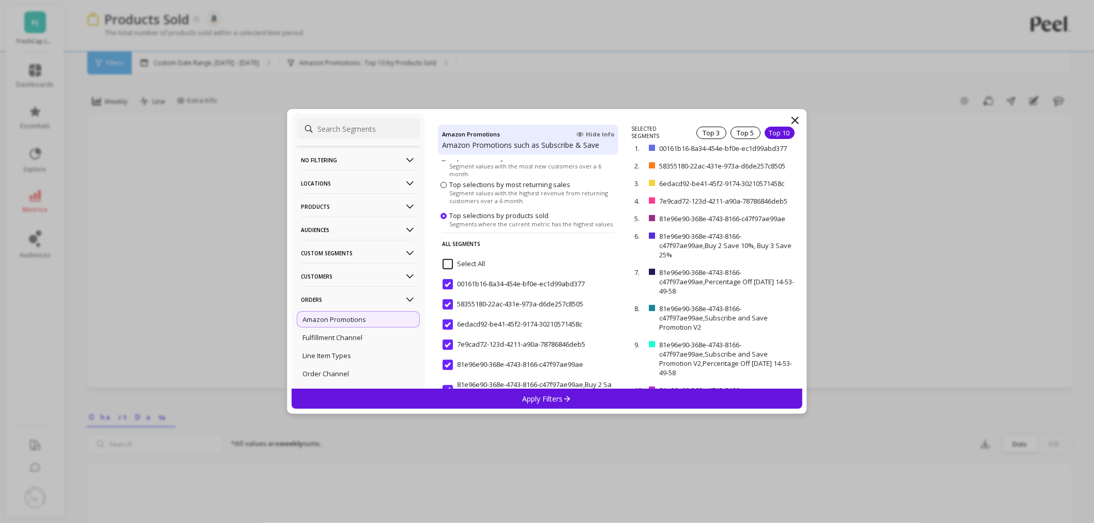
click at [564, 400] on icon at bounding box center [567, 399] width 9 height 9
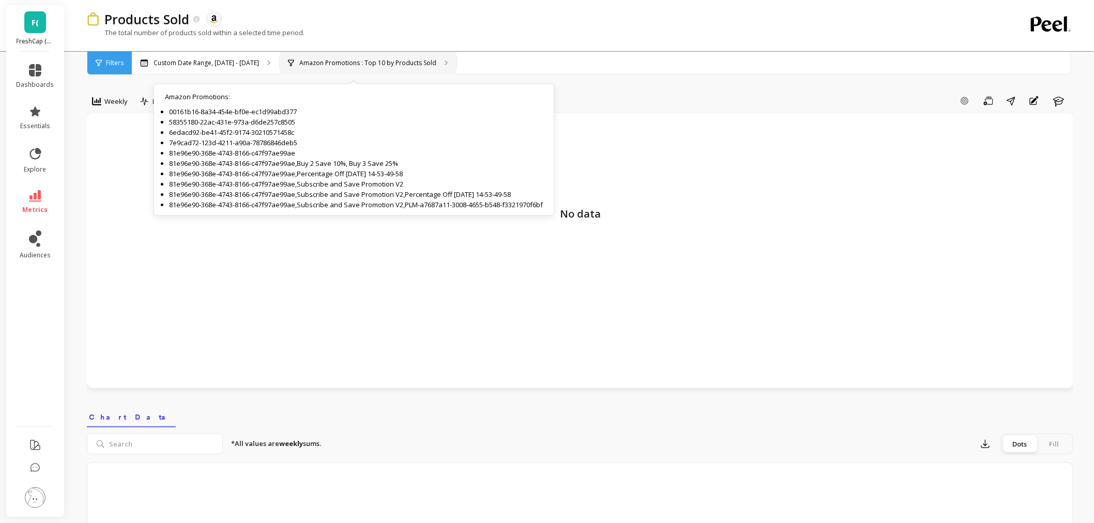
click at [401, 65] on p "Amazon Promotions : Top 10 by Products Sold" at bounding box center [367, 63] width 137 height 8
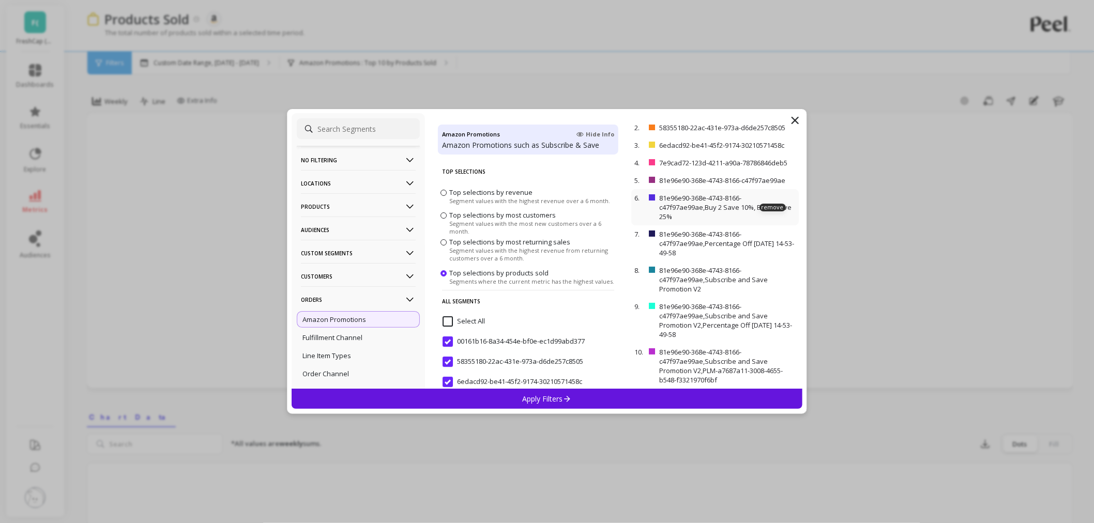
scroll to position [84, 0]
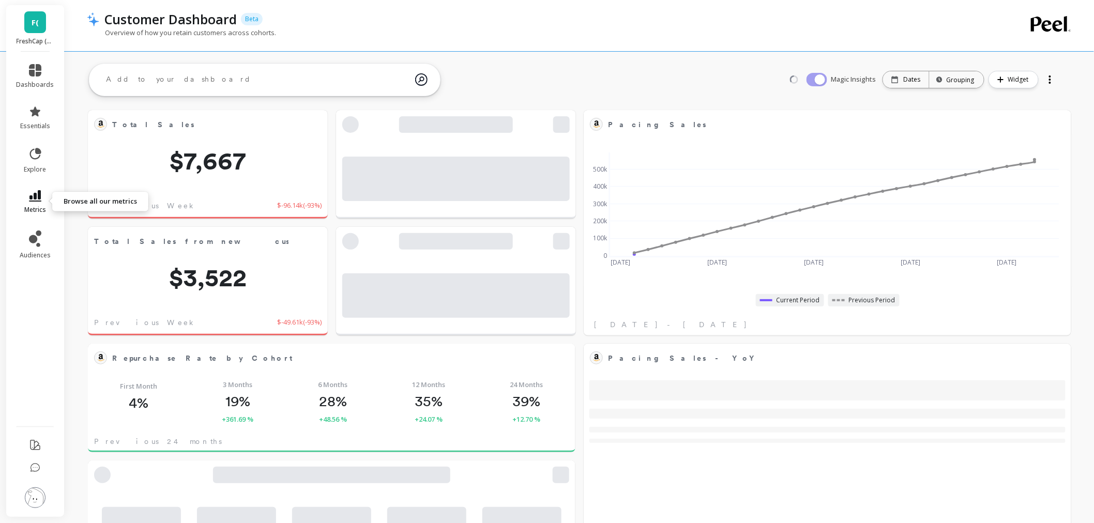
click at [38, 208] on span "metrics" at bounding box center [35, 210] width 22 height 8
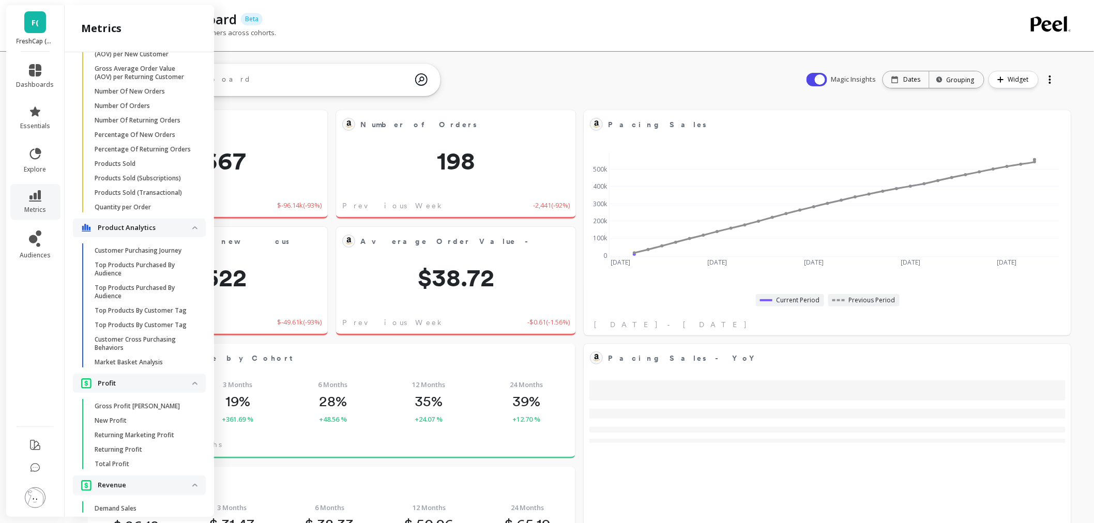
scroll to position [276, 448]
click at [37, 497] on img at bounding box center [35, 498] width 21 height 21
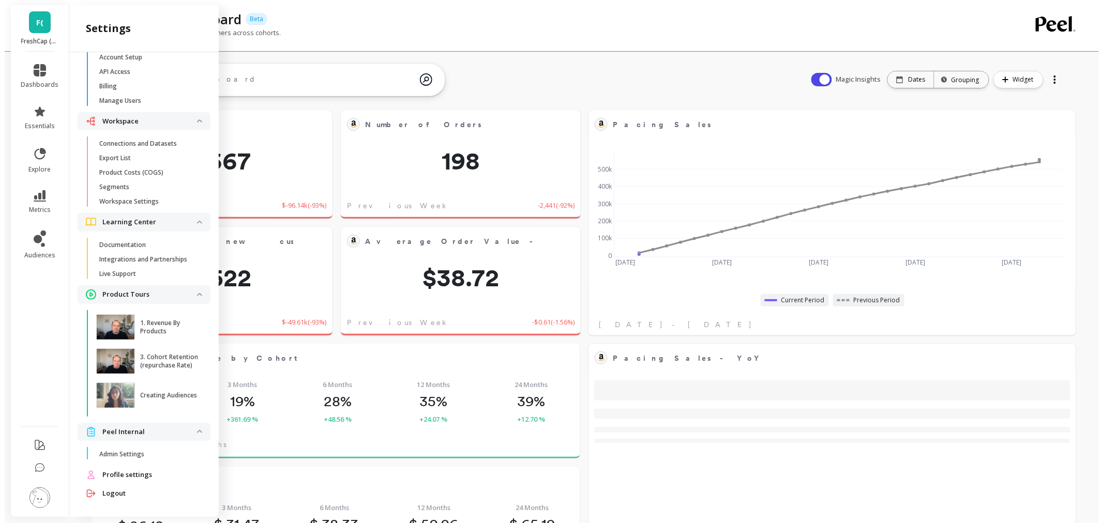
scroll to position [0, 0]
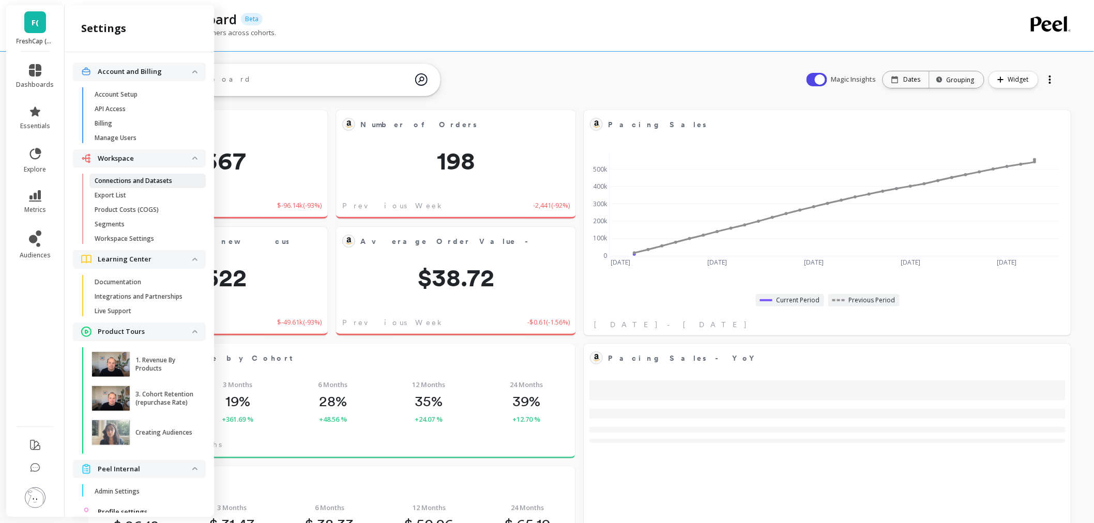
click at [159, 182] on p "Connections and Datasets" at bounding box center [134, 181] width 78 height 8
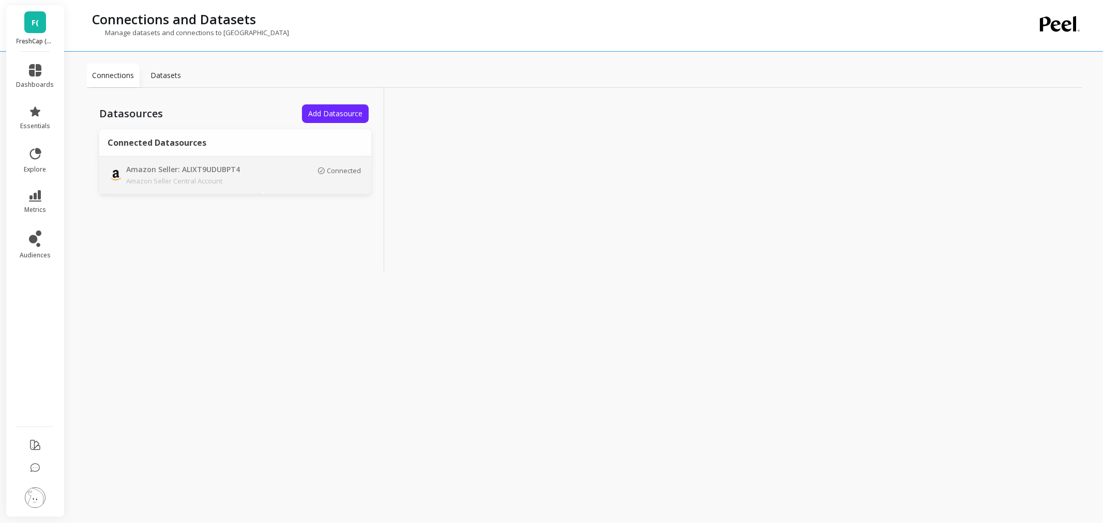
click at [324, 183] on div "Connected" at bounding box center [317, 176] width 88 height 18
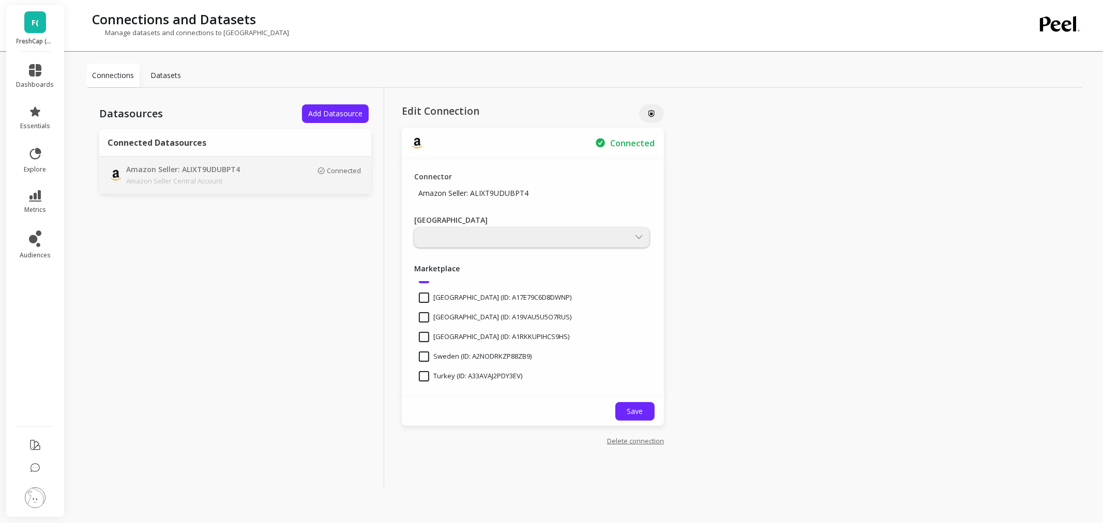
scroll to position [309, 0]
click at [30, 23] on link "F(" at bounding box center [35, 22] width 22 height 22
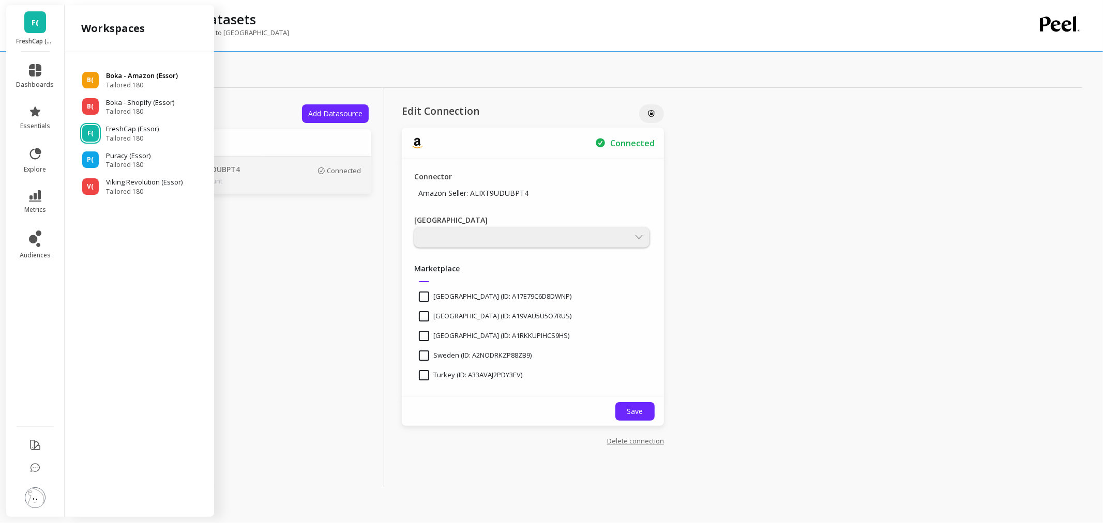
click at [114, 76] on p "Boka - Amazon (Essor)" at bounding box center [142, 76] width 72 height 10
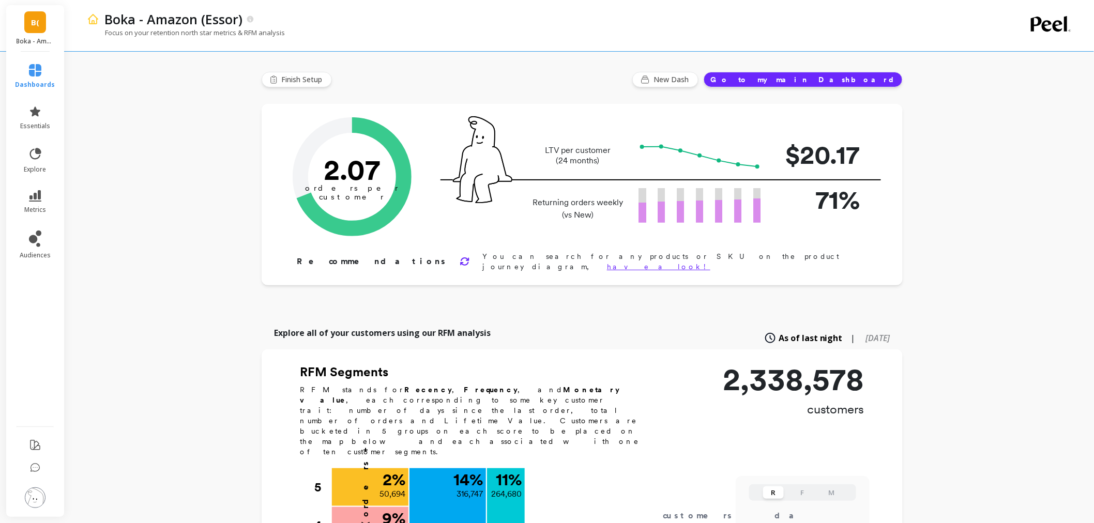
click at [30, 501] on img at bounding box center [35, 498] width 21 height 21
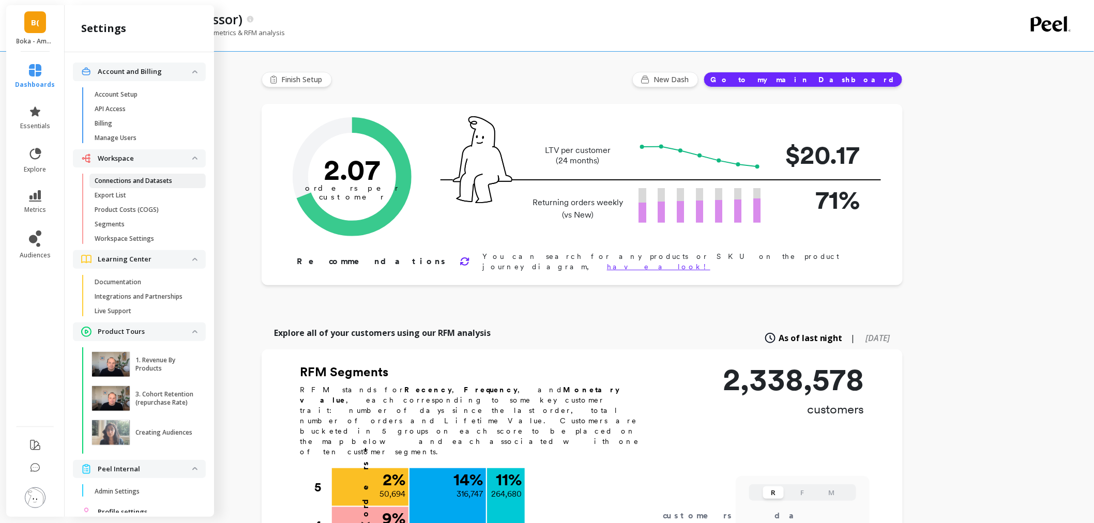
click at [157, 182] on p "Connections and Datasets" at bounding box center [134, 181] width 78 height 8
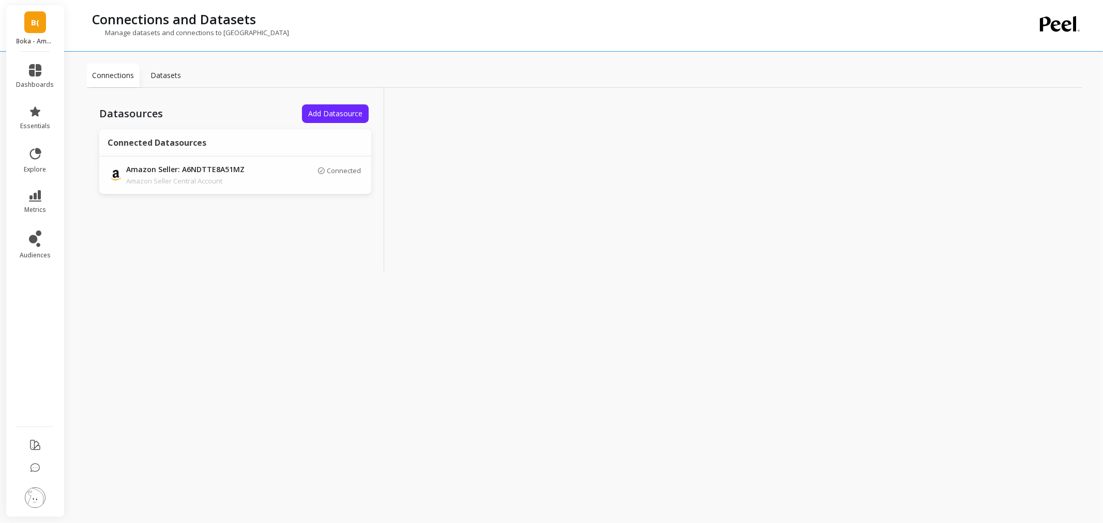
click at [274, 178] on div "Connected" at bounding box center [317, 176] width 88 height 18
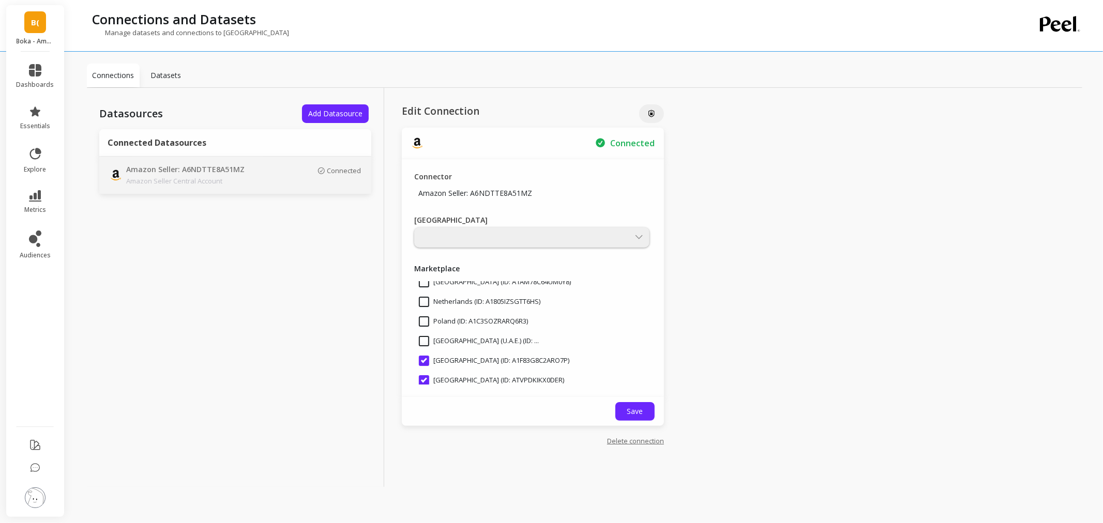
scroll to position [230, 0]
click at [34, 195] on icon at bounding box center [35, 195] width 12 height 11
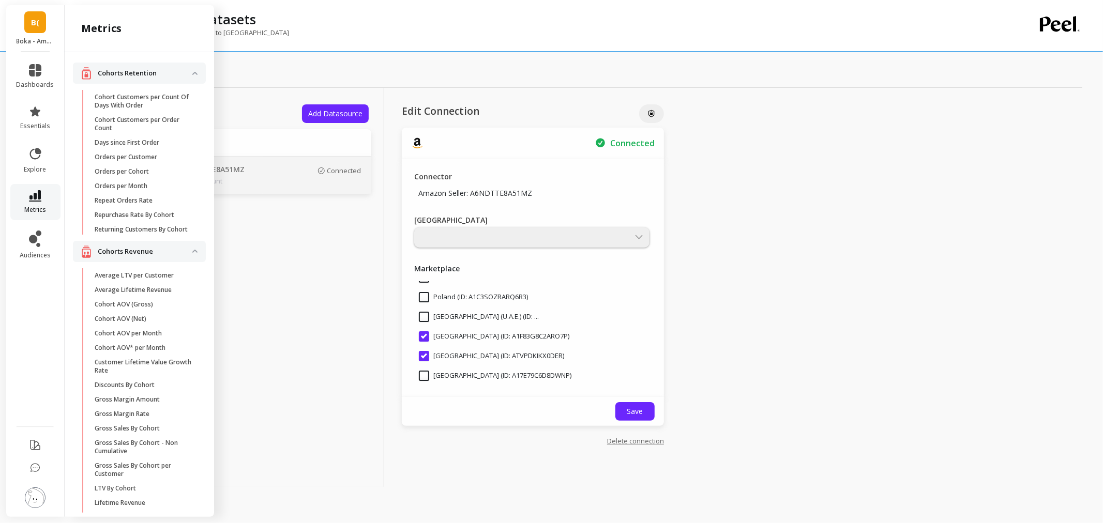
scroll to position [823, 0]
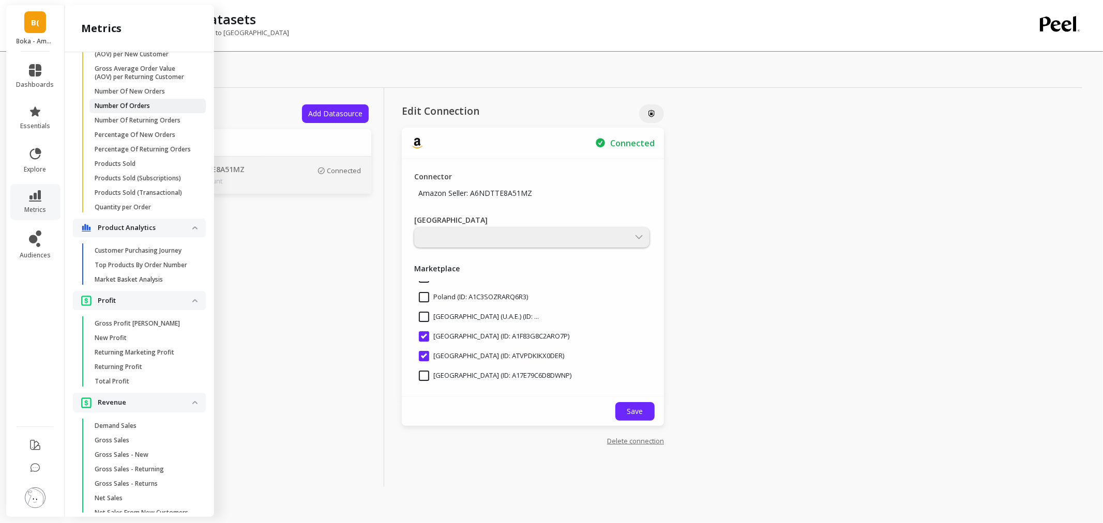
click at [139, 110] on p "Number Of Orders" at bounding box center [122, 106] width 55 height 8
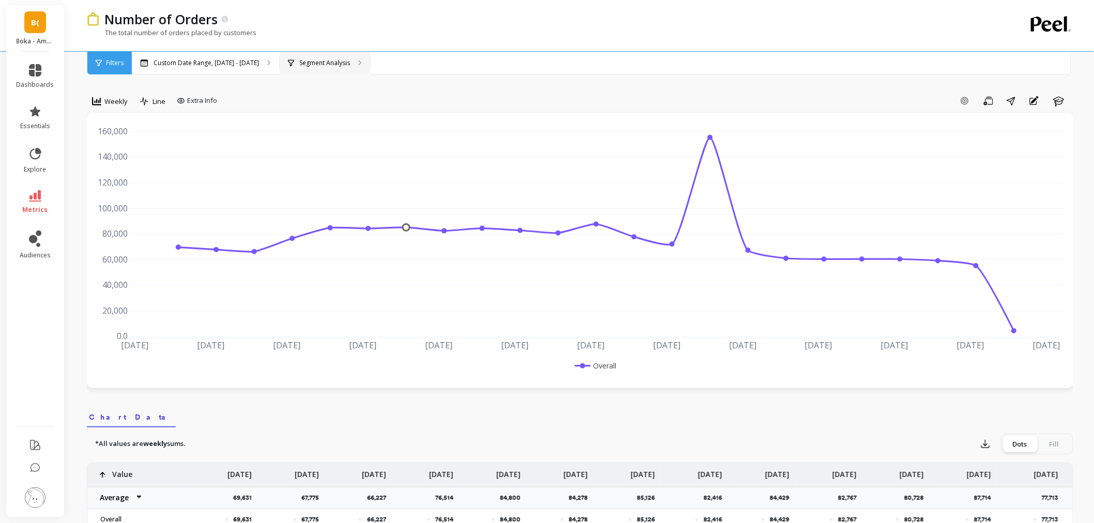
click at [299, 73] on div "Segment Analysis" at bounding box center [325, 63] width 90 height 23
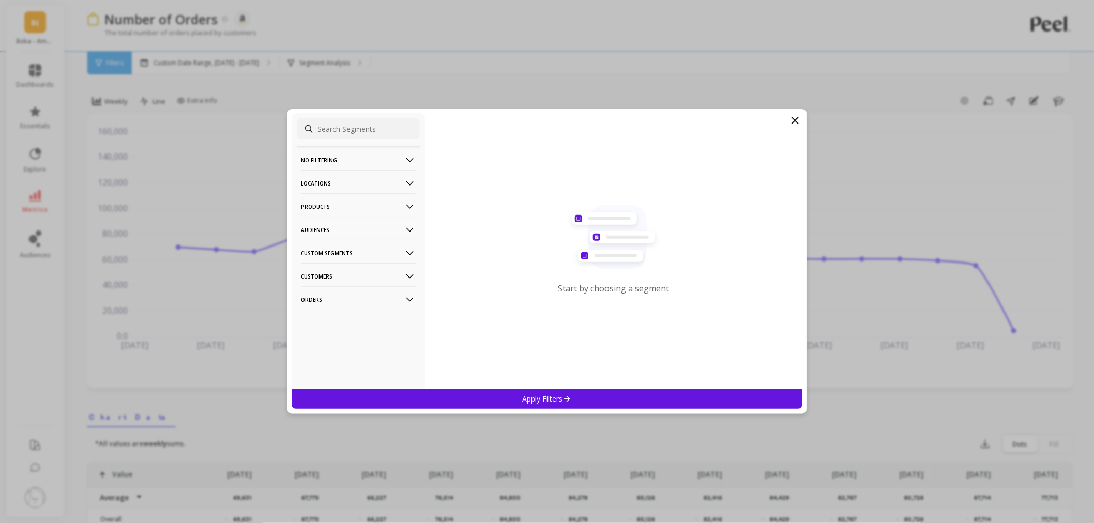
click at [352, 208] on p "Products" at bounding box center [358, 206] width 115 height 26
click at [342, 187] on p "Locations" at bounding box center [358, 183] width 115 height 26
click at [339, 256] on p "Sales Channel" at bounding box center [326, 257] width 46 height 9
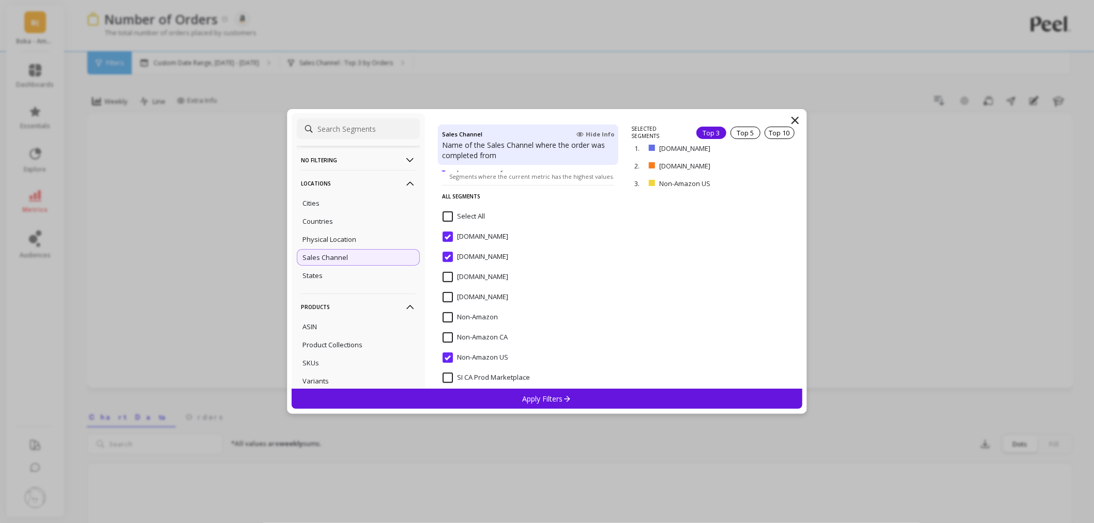
scroll to position [115, 0]
click at [333, 220] on div "Countries" at bounding box center [358, 221] width 123 height 17
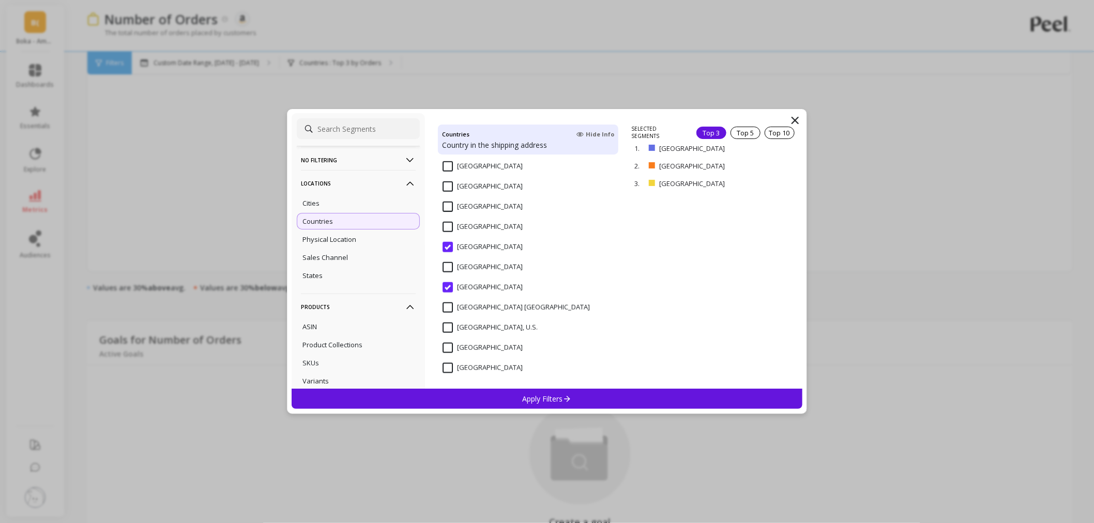
scroll to position [566, 0]
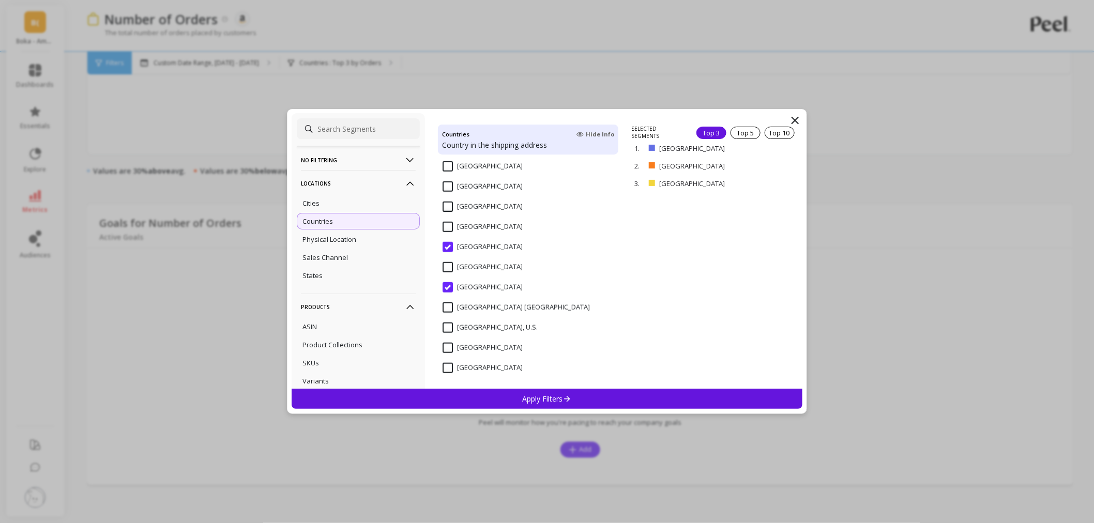
click at [450, 265] on input "[GEOGRAPHIC_DATA]" at bounding box center [483, 267] width 80 height 10
click at [451, 245] on input "[GEOGRAPHIC_DATA]" at bounding box center [483, 247] width 80 height 10
click at [451, 281] on div "[GEOGRAPHIC_DATA]" at bounding box center [528, 293] width 180 height 31
click at [760, 135] on p "remove" at bounding box center [773, 134] width 26 height 8
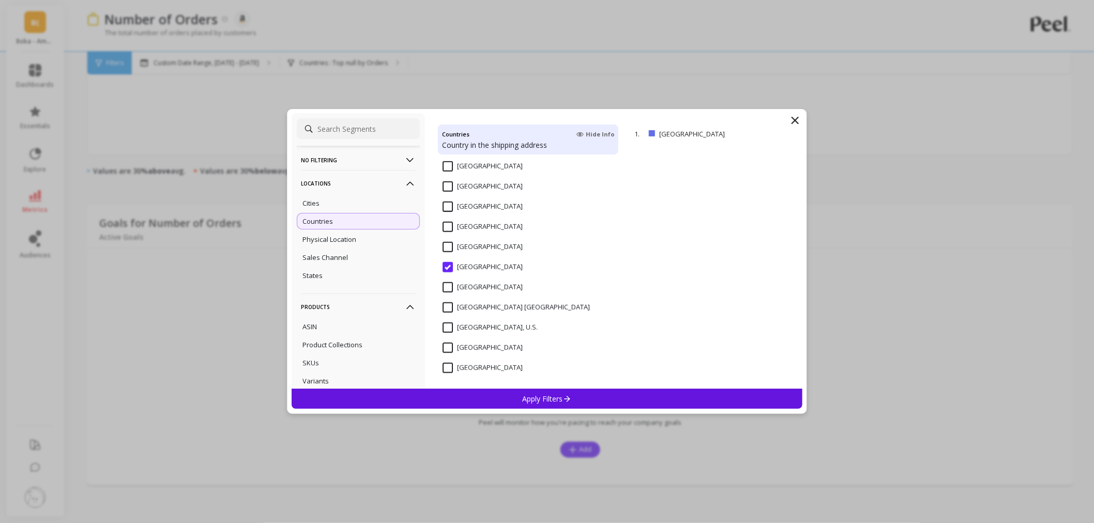
click at [538, 397] on p "Apply Filters" at bounding box center [547, 399] width 49 height 10
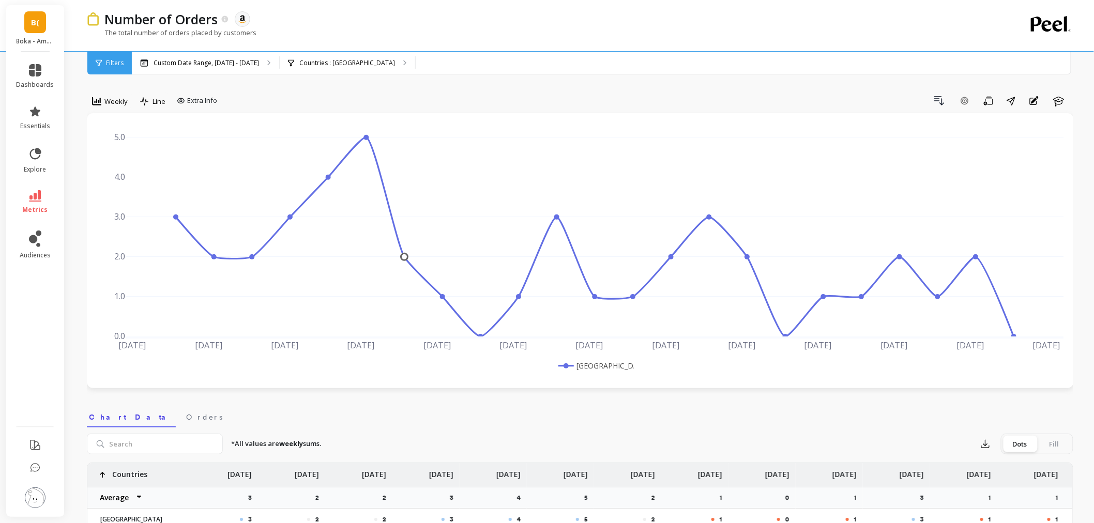
click at [45, 499] on button at bounding box center [35, 499] width 21 height 22
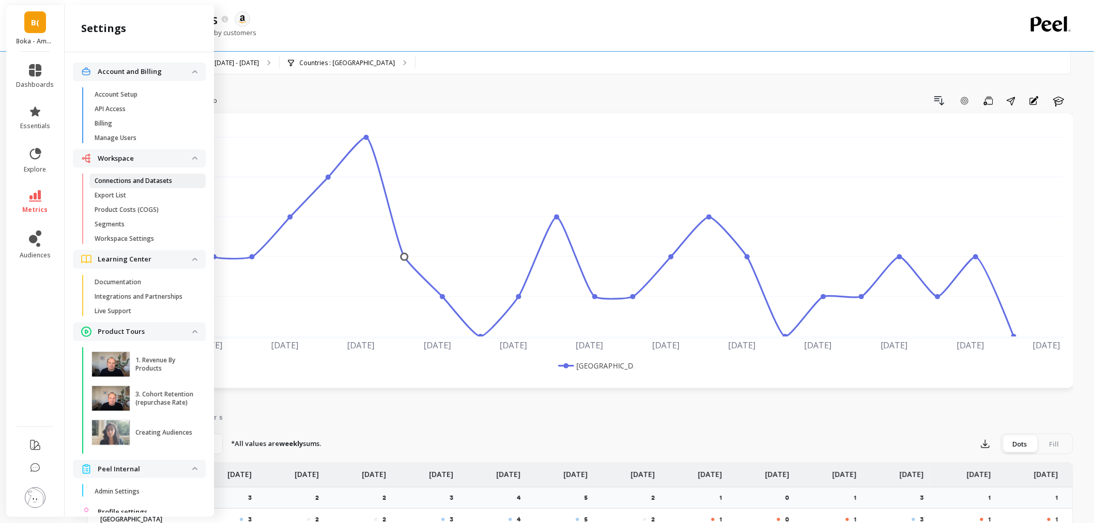
click at [148, 178] on p "Connections and Datasets" at bounding box center [134, 181] width 78 height 8
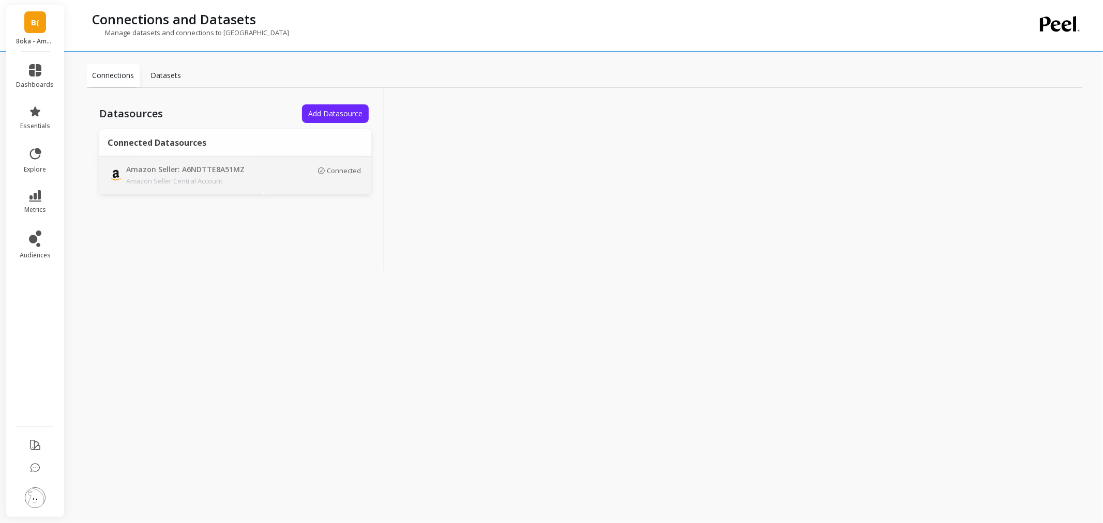
click at [298, 168] on div "Connected" at bounding box center [317, 176] width 88 height 18
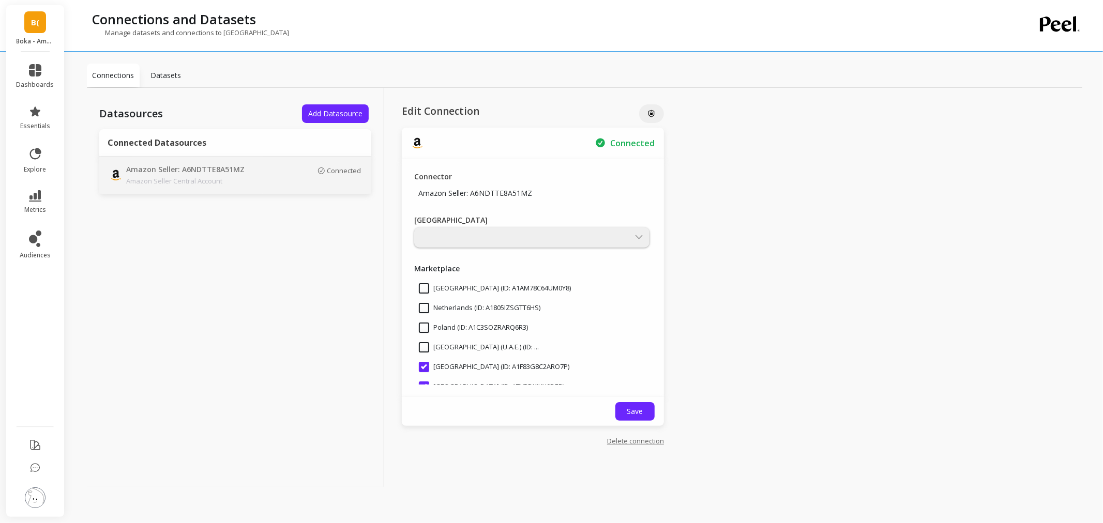
scroll to position [230, 0]
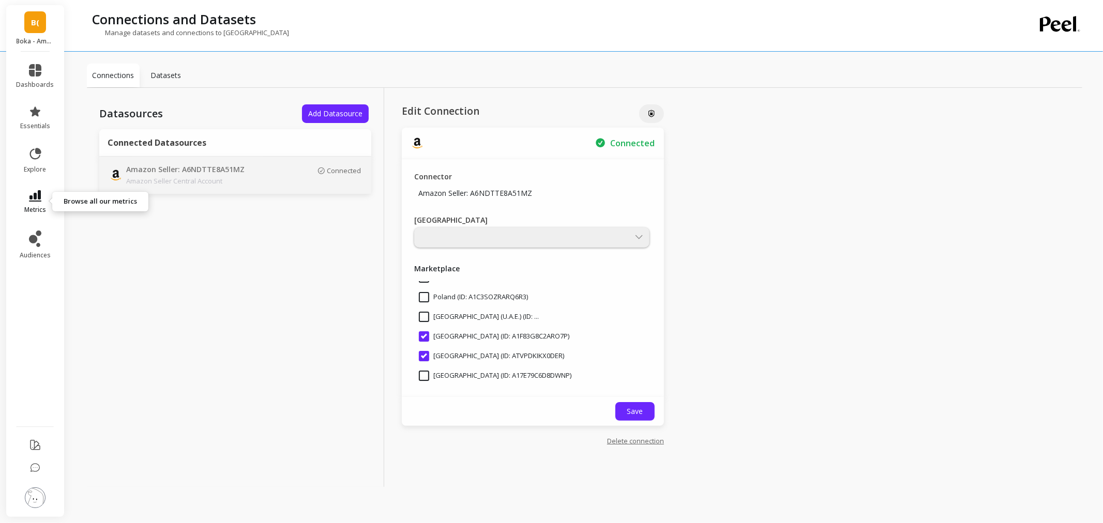
click at [24, 202] on link "metrics" at bounding box center [36, 202] width 38 height 24
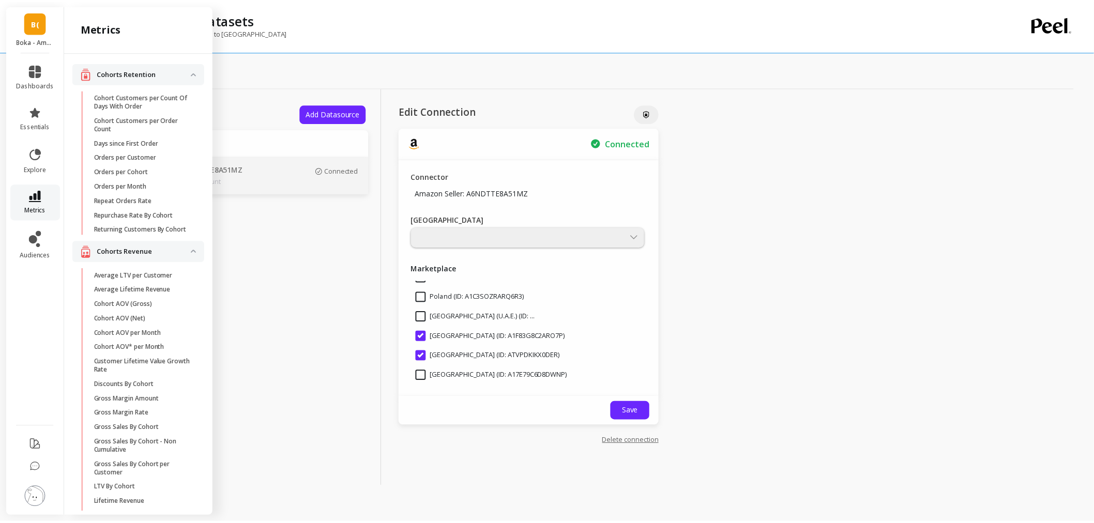
scroll to position [823, 0]
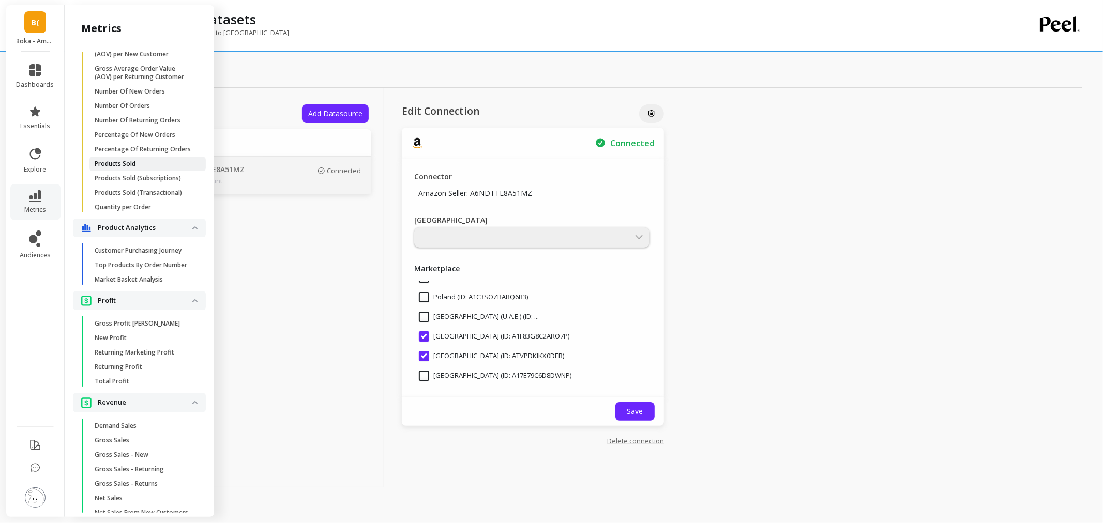
click at [142, 168] on span "Products Sold" at bounding box center [144, 164] width 99 height 8
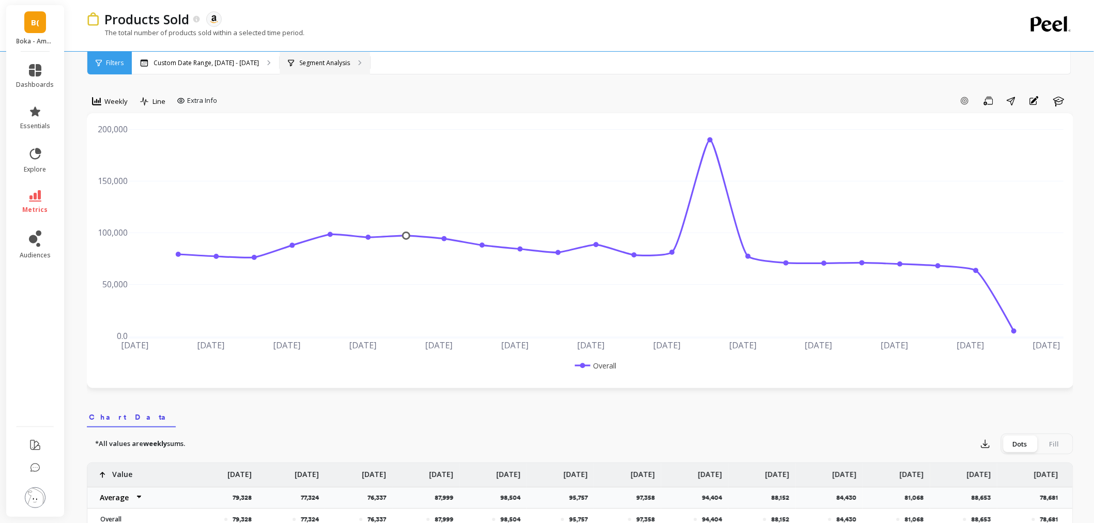
click at [342, 64] on div "Segment Analysis" at bounding box center [325, 63] width 90 height 23
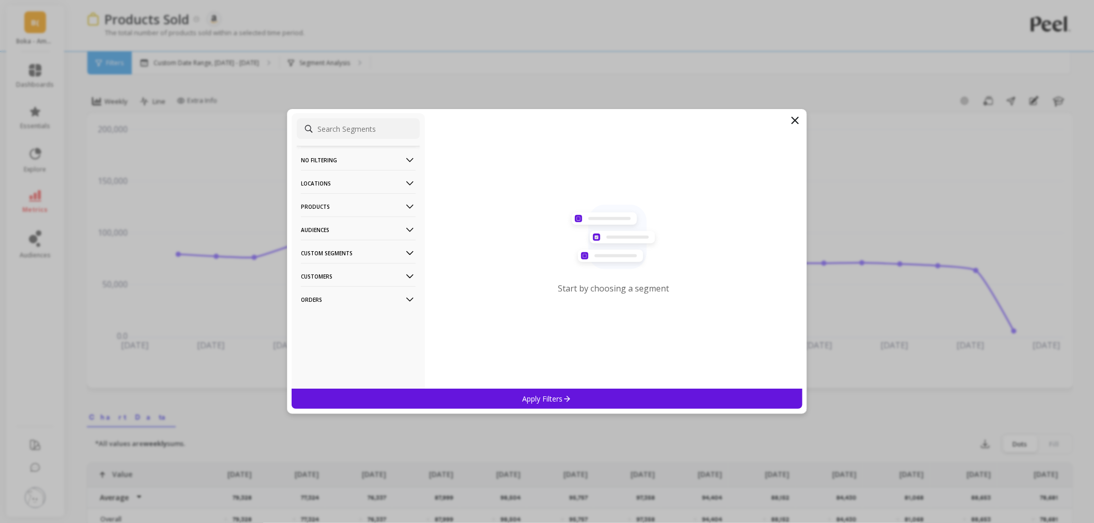
click at [349, 203] on p "Products" at bounding box center [358, 206] width 115 height 26
click at [352, 185] on p "Locations" at bounding box center [358, 183] width 115 height 26
click at [357, 256] on div "Sales Channel" at bounding box center [358, 257] width 123 height 17
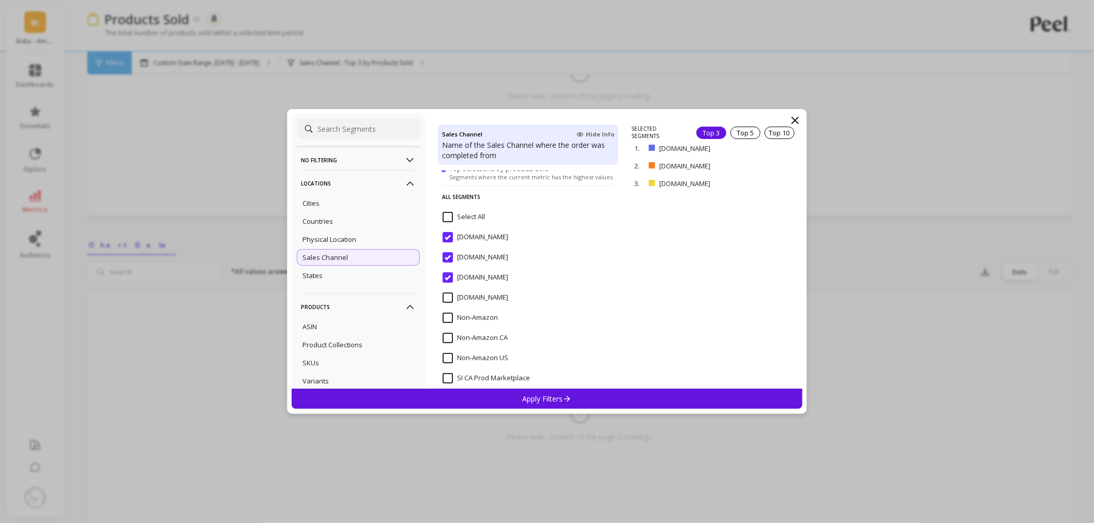
scroll to position [126, 0]
